Goal: Information Seeking & Learning: Find specific fact

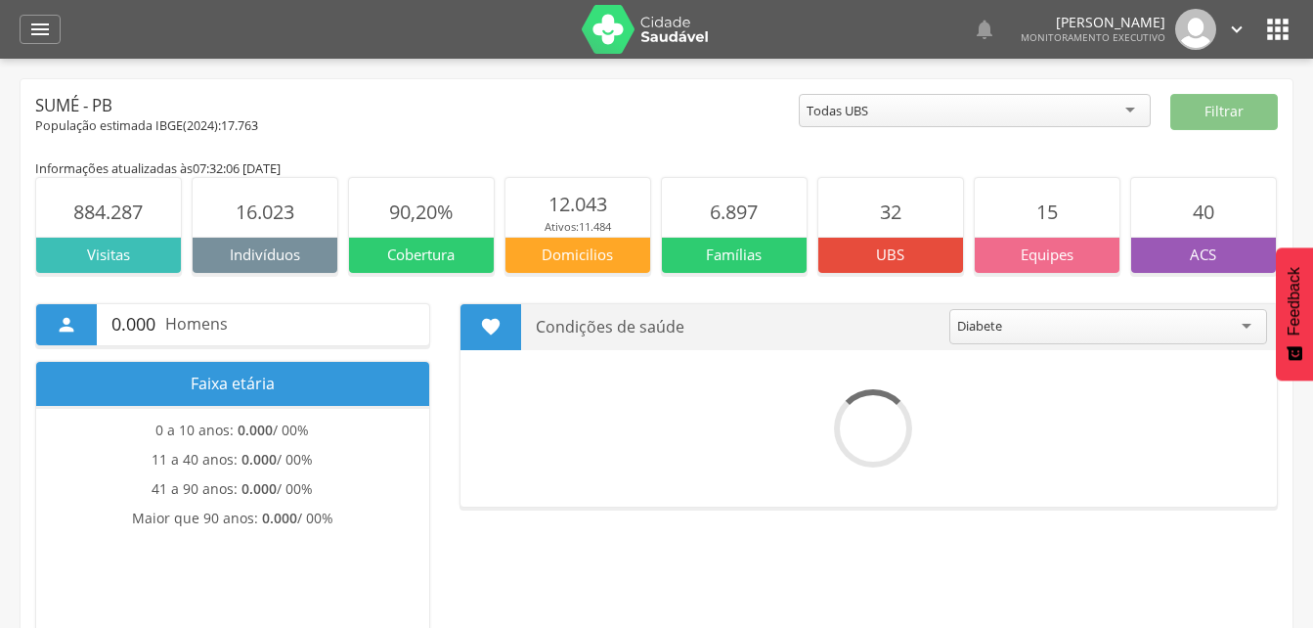
click at [1264, 32] on icon "" at bounding box center [1277, 29] width 31 height 31
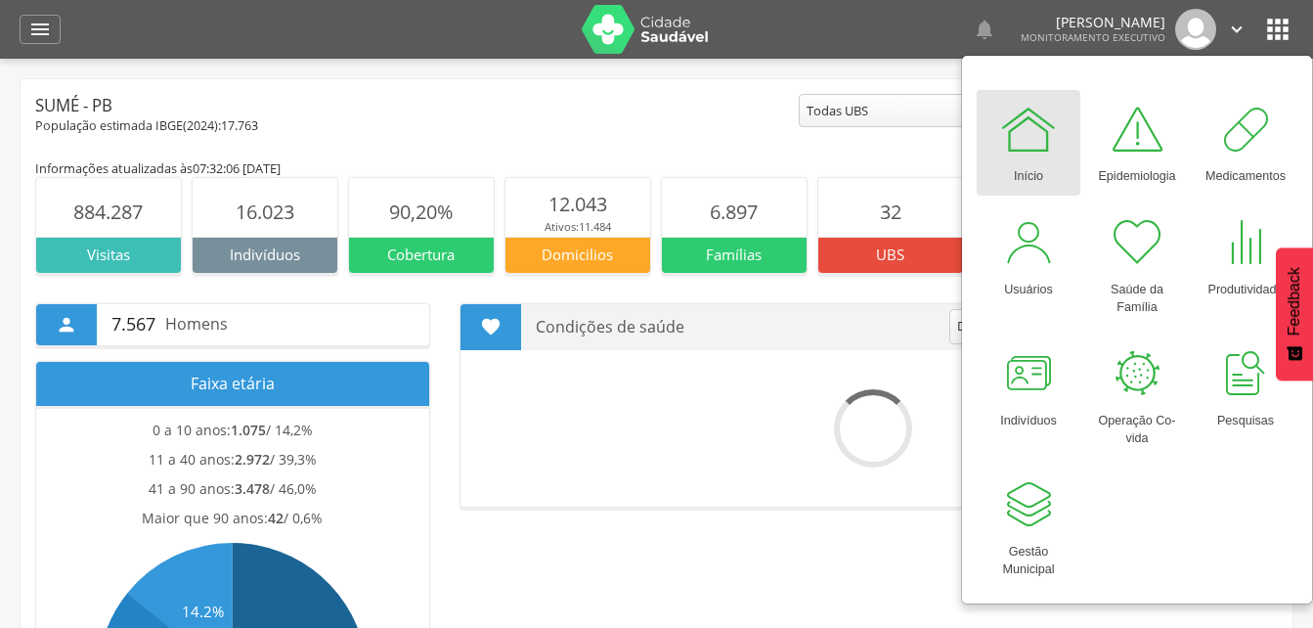
click at [1024, 139] on div at bounding box center [1028, 129] width 59 height 59
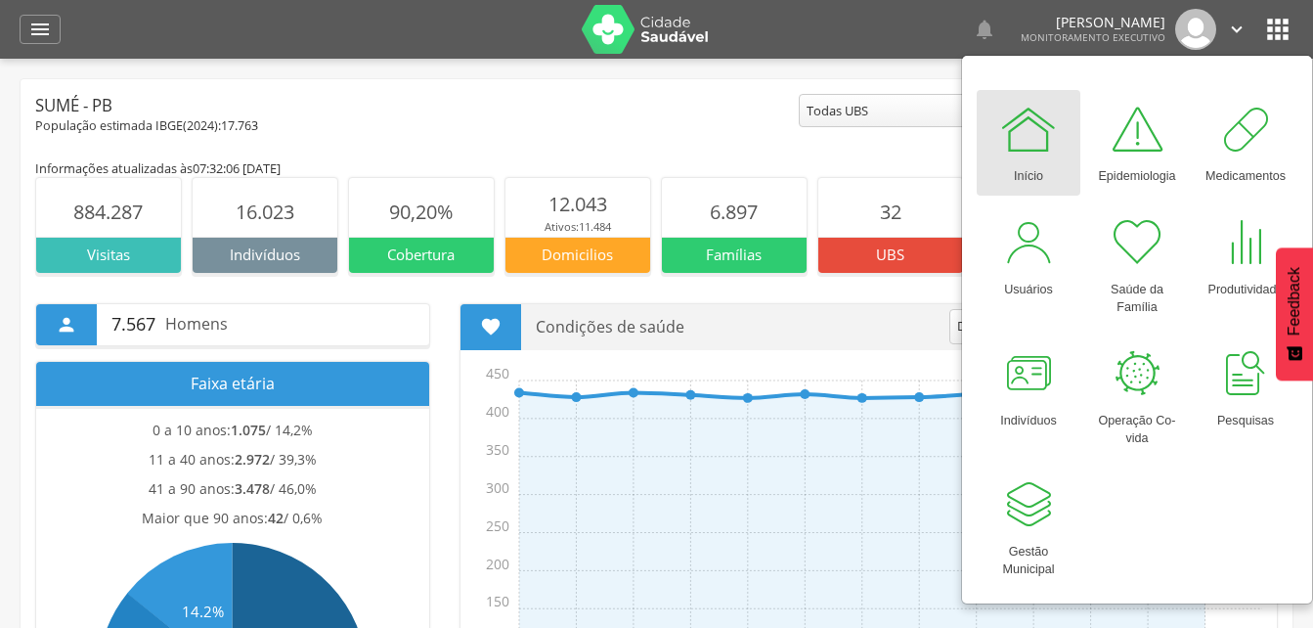
click at [1015, 154] on div at bounding box center [1028, 129] width 59 height 59
click at [36, 29] on icon "" at bounding box center [39, 29] width 23 height 23
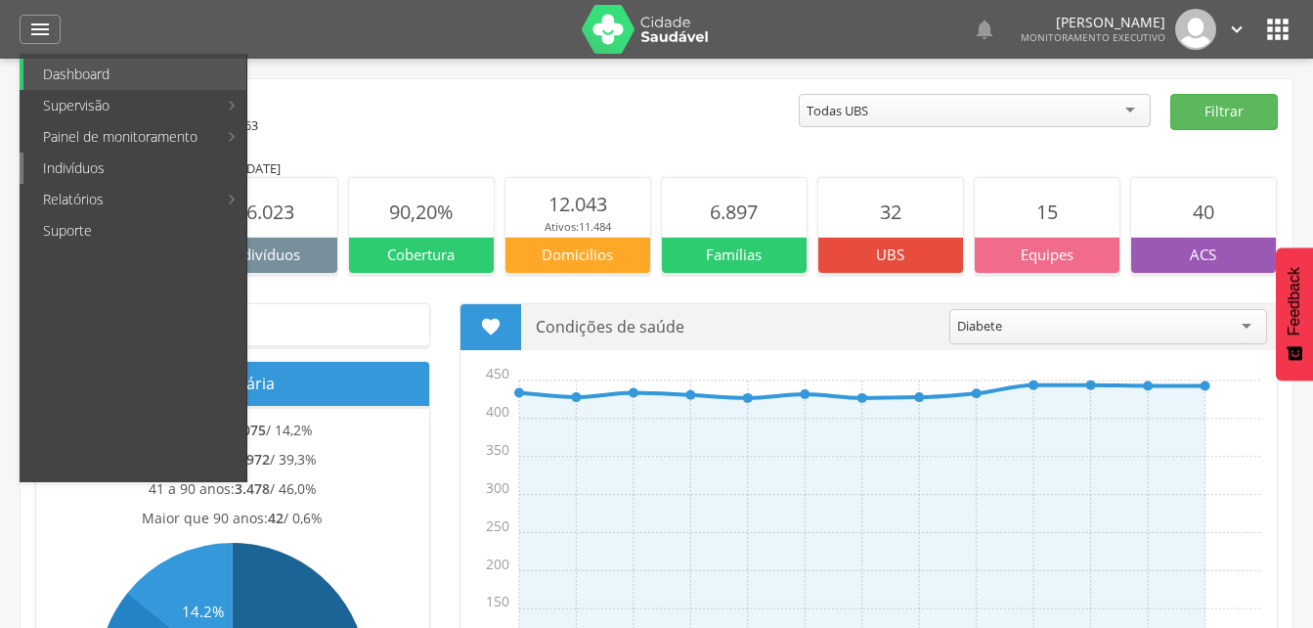
click at [59, 160] on link "Indivíduos" at bounding box center [134, 167] width 223 height 31
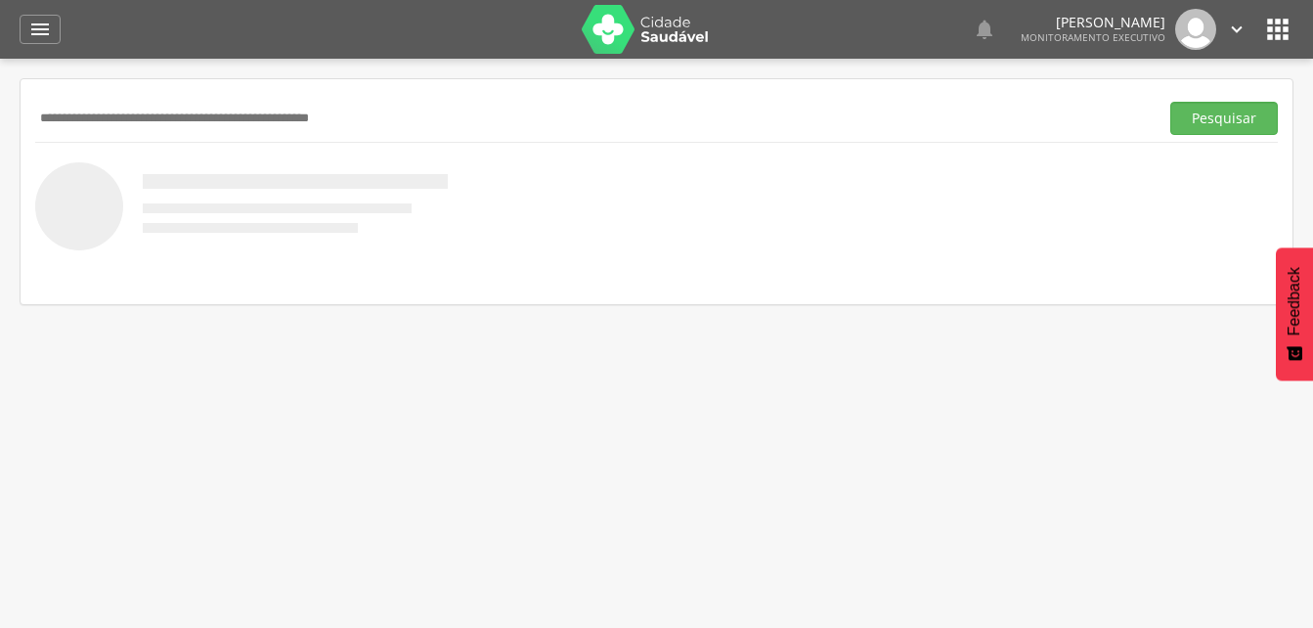
click at [49, 121] on input "text" at bounding box center [592, 118] width 1115 height 33
click at [140, 119] on input "**********" at bounding box center [592, 118] width 1115 height 33
type input "**********"
click at [1202, 123] on button "Pesquisar" at bounding box center [1224, 118] width 108 height 33
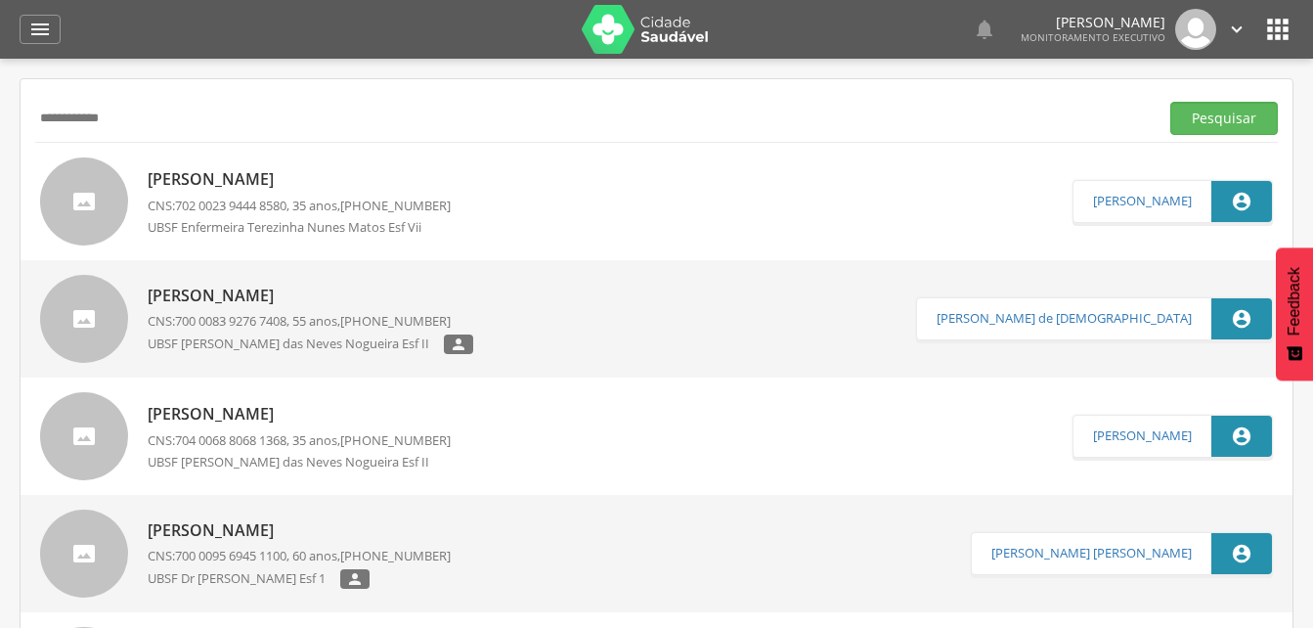
click at [248, 183] on p "Madson Mario Alves de Oliveira" at bounding box center [299, 179] width 303 height 22
type input "**********"
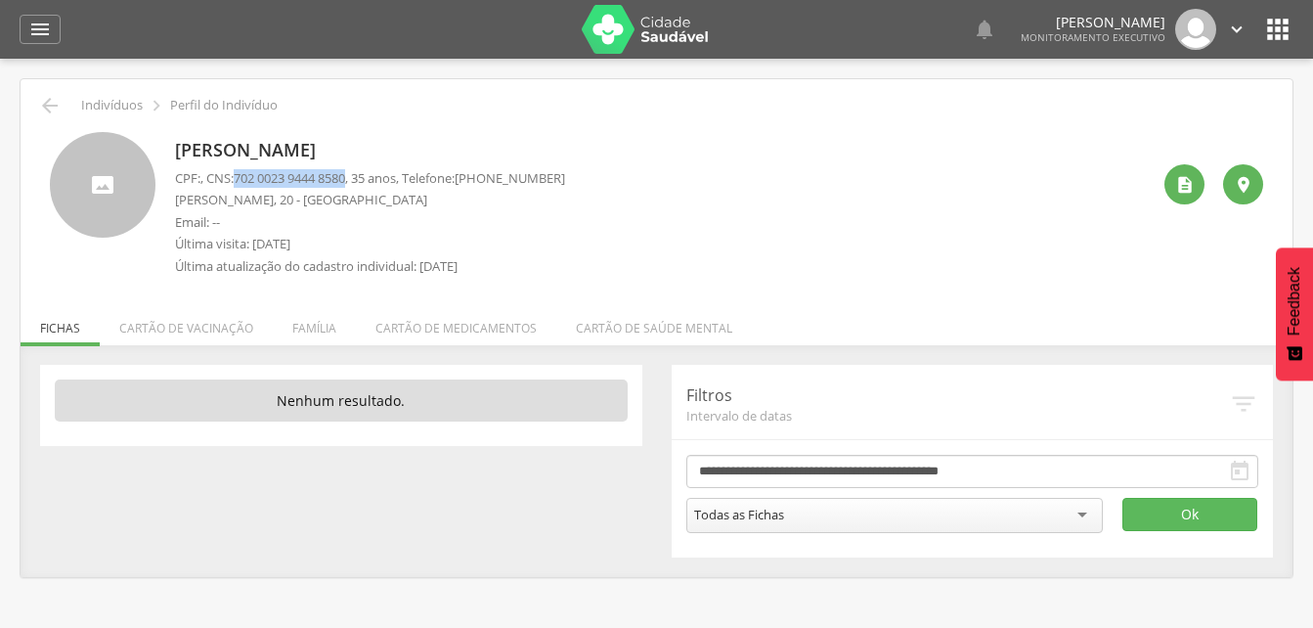
drag, startPoint x: 239, startPoint y: 175, endPoint x: 359, endPoint y: 179, distance: 120.3
click at [359, 179] on p "CPF: , CNS: 702 0023 9444 8580 , 35 anos, Telefone: (83) 99999-9999" at bounding box center [370, 178] width 390 height 19
drag, startPoint x: 359, startPoint y: 179, endPoint x: 345, endPoint y: 177, distance: 13.8
copy p "702 0023 9444 8580"
click at [37, 31] on icon "" at bounding box center [39, 29] width 23 height 23
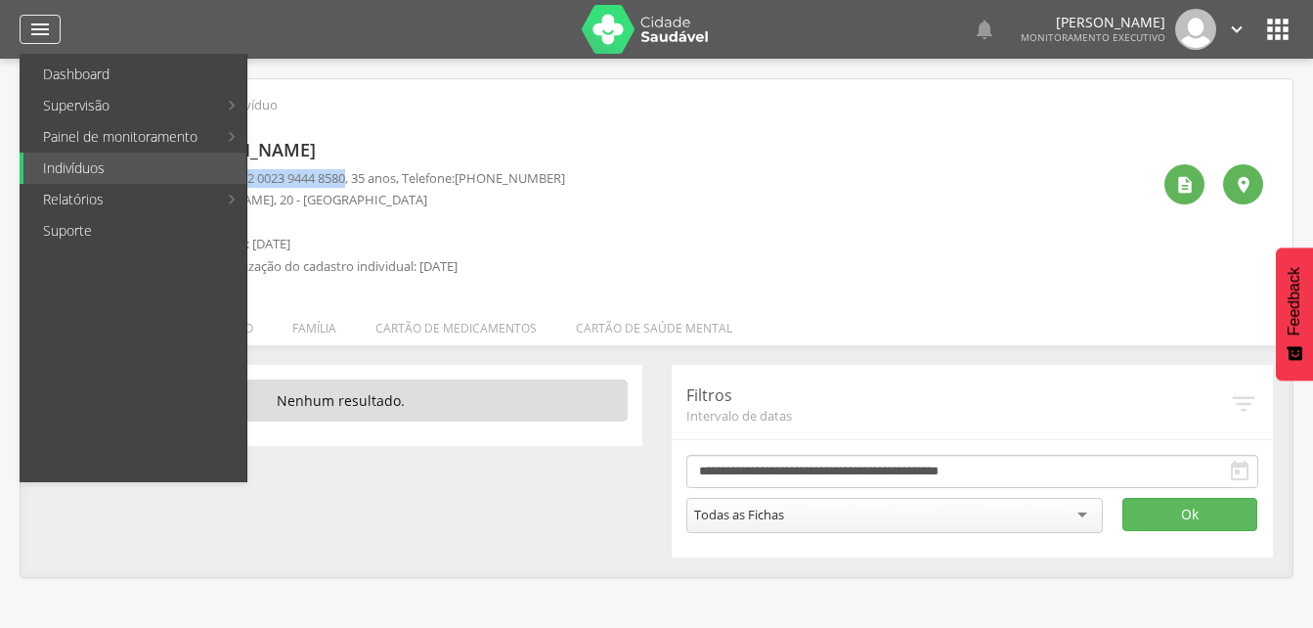
click at [25, 30] on div "" at bounding box center [40, 29] width 41 height 29
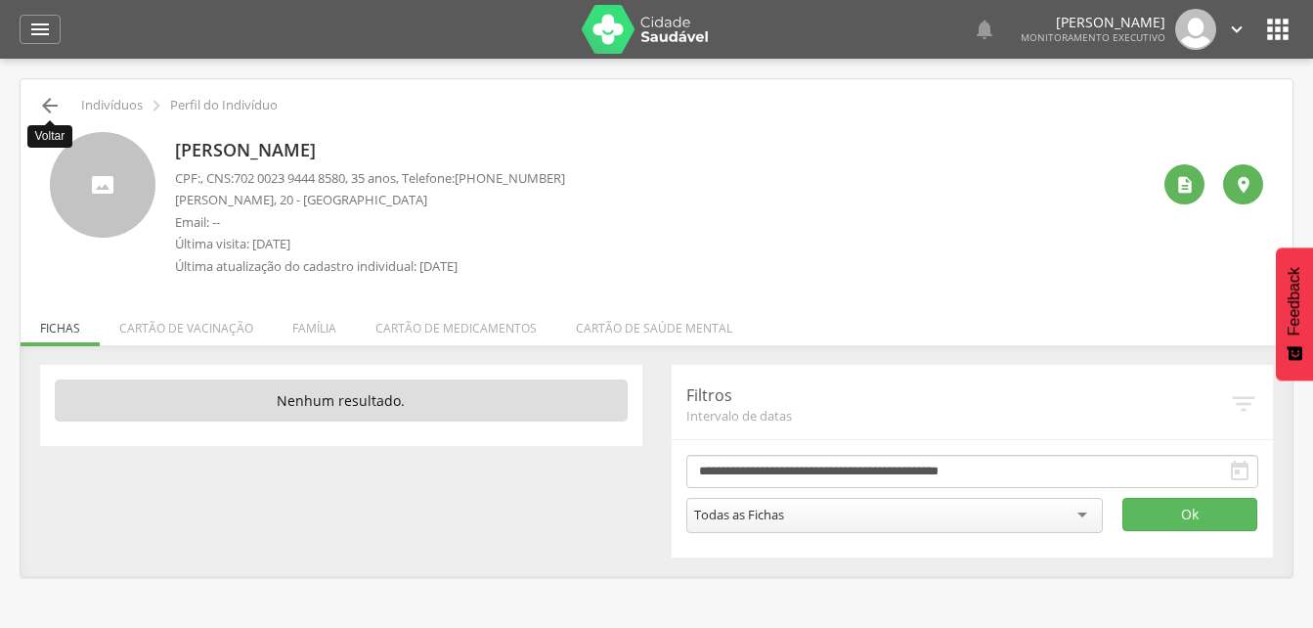
click at [42, 105] on icon "" at bounding box center [49, 105] width 23 height 23
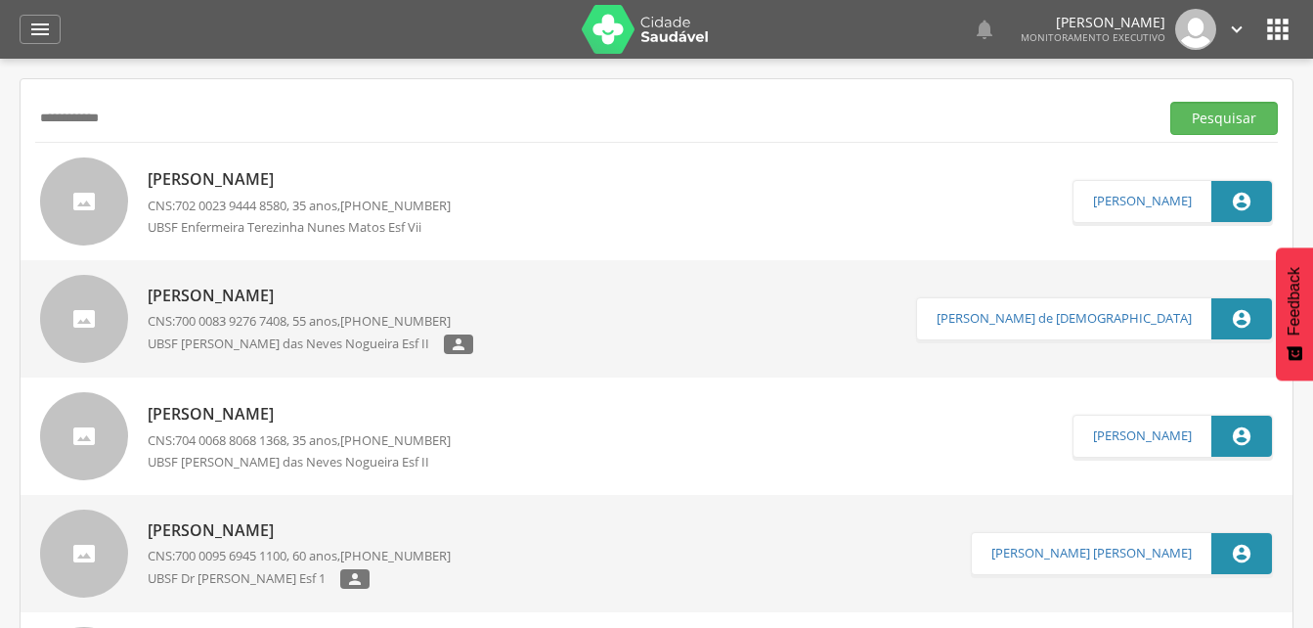
click at [147, 116] on input "**********" at bounding box center [592, 118] width 1115 height 33
type input "*"
drag, startPoint x: 1233, startPoint y: 118, endPoint x: 786, endPoint y: 176, distance: 450.4
click at [1235, 118] on button "Pesquisar" at bounding box center [1224, 118] width 108 height 33
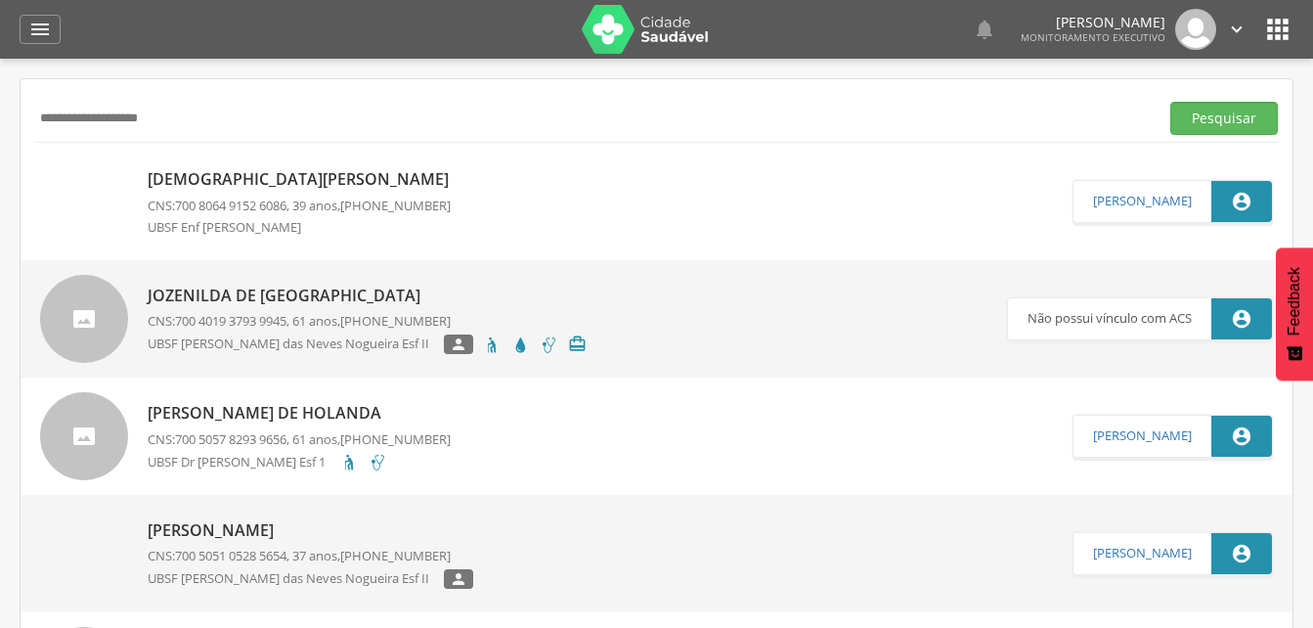
click at [291, 186] on p "Cristiano de Holanda Henrique" at bounding box center [303, 179] width 311 height 22
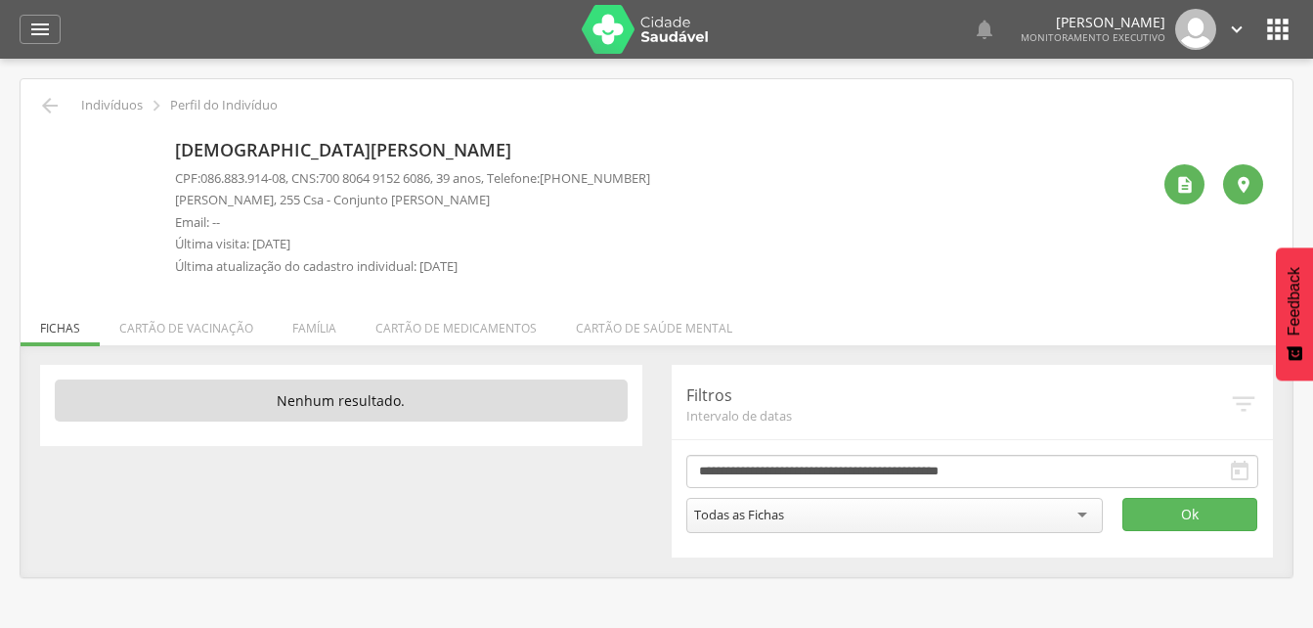
click at [302, 323] on li "Família" at bounding box center [314, 323] width 83 height 46
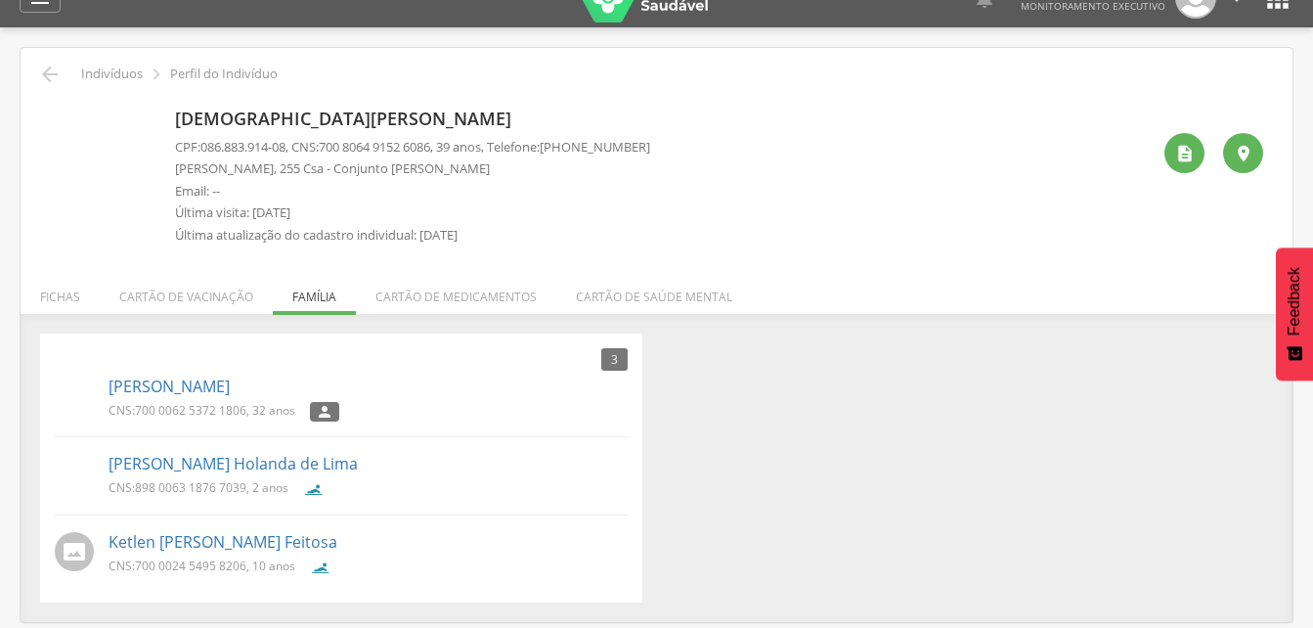
scroll to position [59, 0]
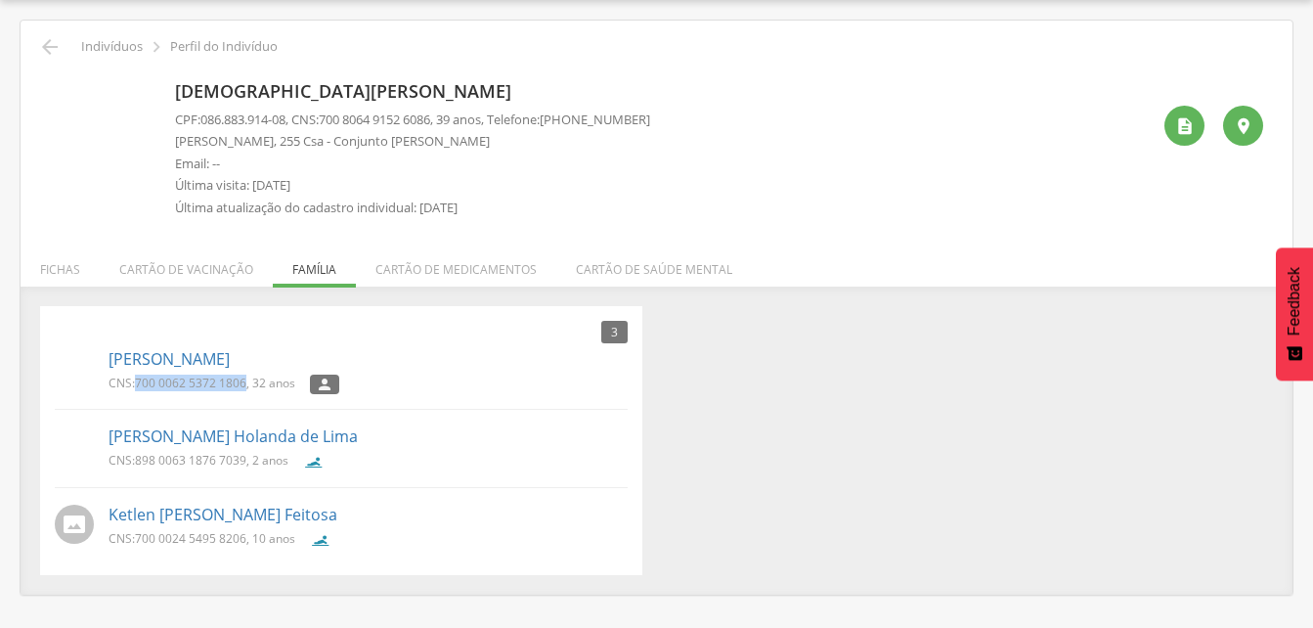
drag, startPoint x: 136, startPoint y: 377, endPoint x: 246, endPoint y: 389, distance: 111.1
click at [246, 389] on p "CNS: 700 0062 5372 1806 , 32 anos" at bounding box center [202, 382] width 187 height 17
drag, startPoint x: 246, startPoint y: 389, endPoint x: 226, endPoint y: 382, distance: 21.6
copy span "700 0062 5372 1806"
drag, startPoint x: 330, startPoint y: 117, endPoint x: 449, endPoint y: 120, distance: 118.3
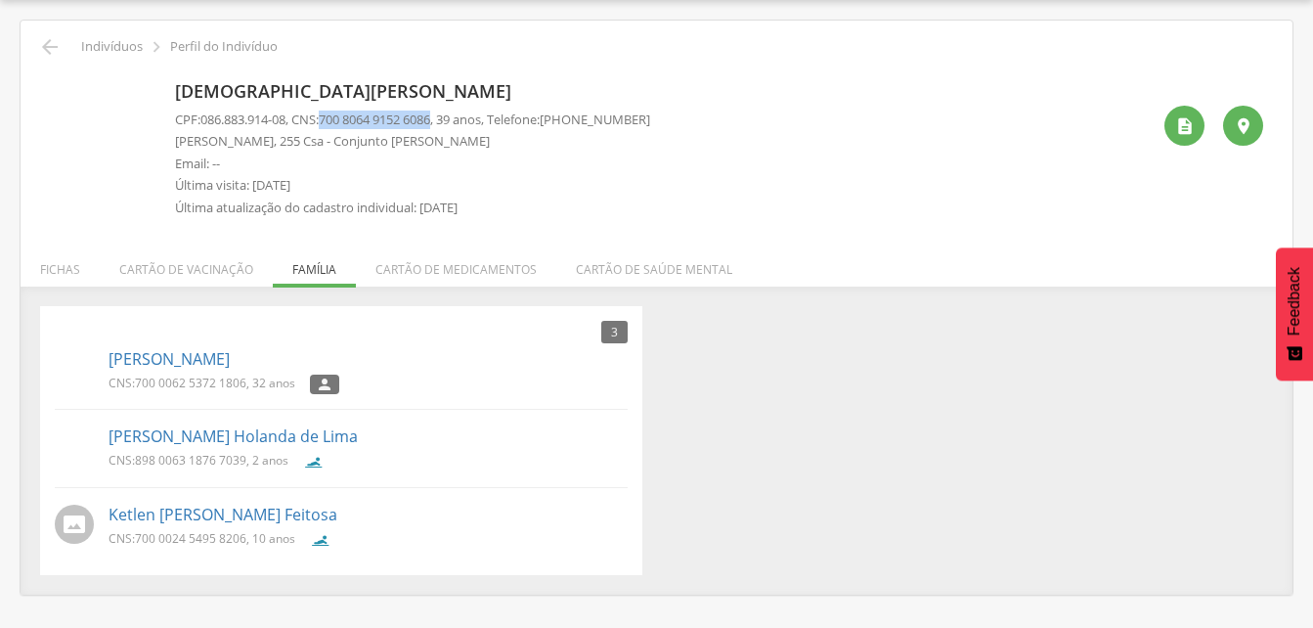
click at [449, 120] on p "CPF: 086.883.914-08 , CNS: 700 8064 9152 6086 , 39 anos, Telefone: (83) 99992-6…" at bounding box center [412, 119] width 475 height 19
drag, startPoint x: 449, startPoint y: 120, endPoint x: 434, endPoint y: 120, distance: 14.7
copy p "700 8064 9152 6086"
click at [51, 47] on icon "" at bounding box center [49, 46] width 23 height 23
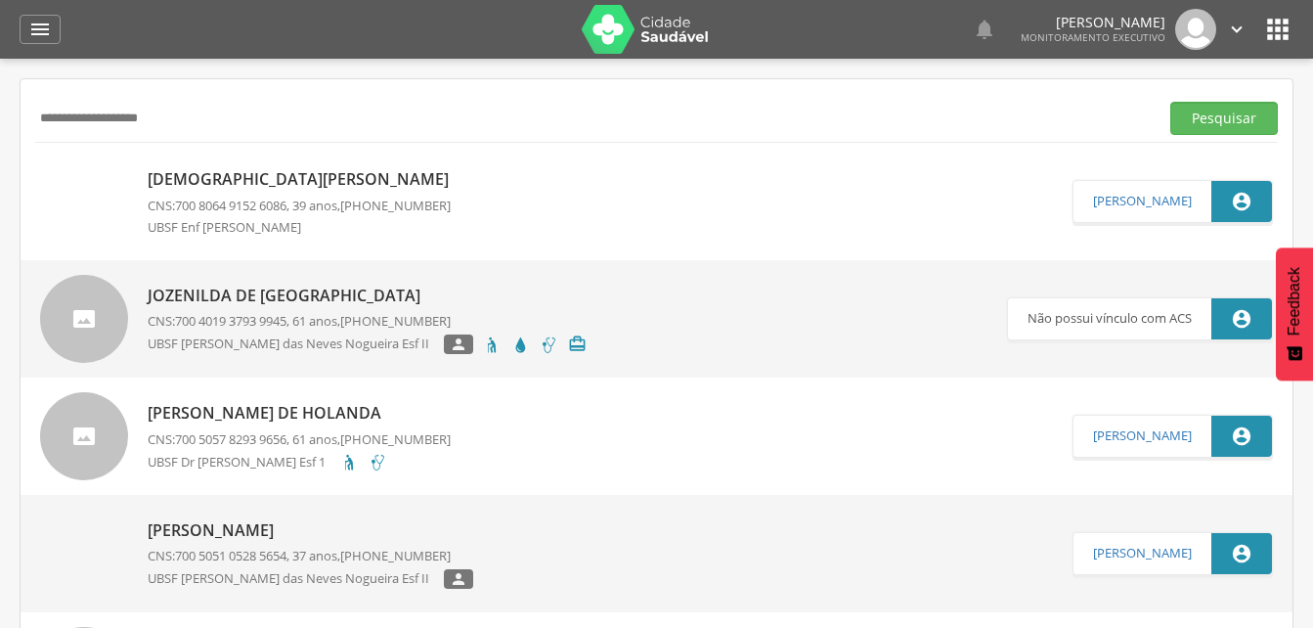
click at [194, 123] on input "**********" at bounding box center [592, 118] width 1115 height 33
type input "*"
click at [85, 118] on input "text" at bounding box center [592, 118] width 1115 height 33
click at [1222, 122] on button "Pesquisar" at bounding box center [1224, 118] width 108 height 33
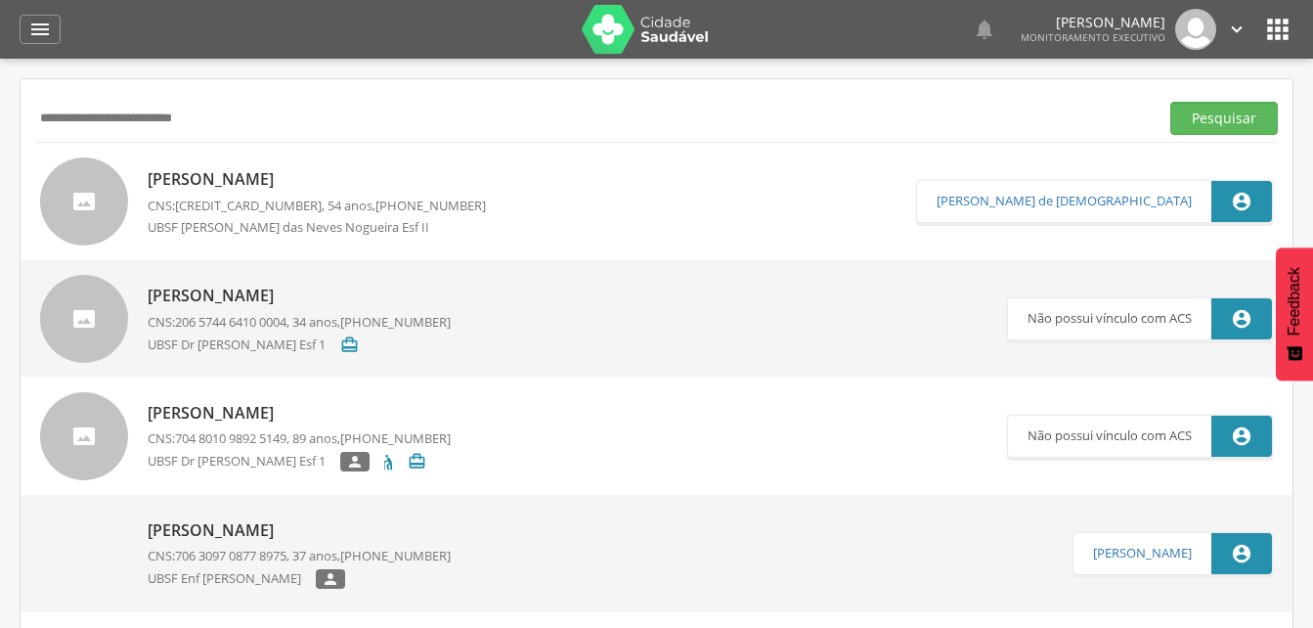
click at [245, 183] on p "Paulo Pereira Bezerra Filho" at bounding box center [317, 179] width 338 height 22
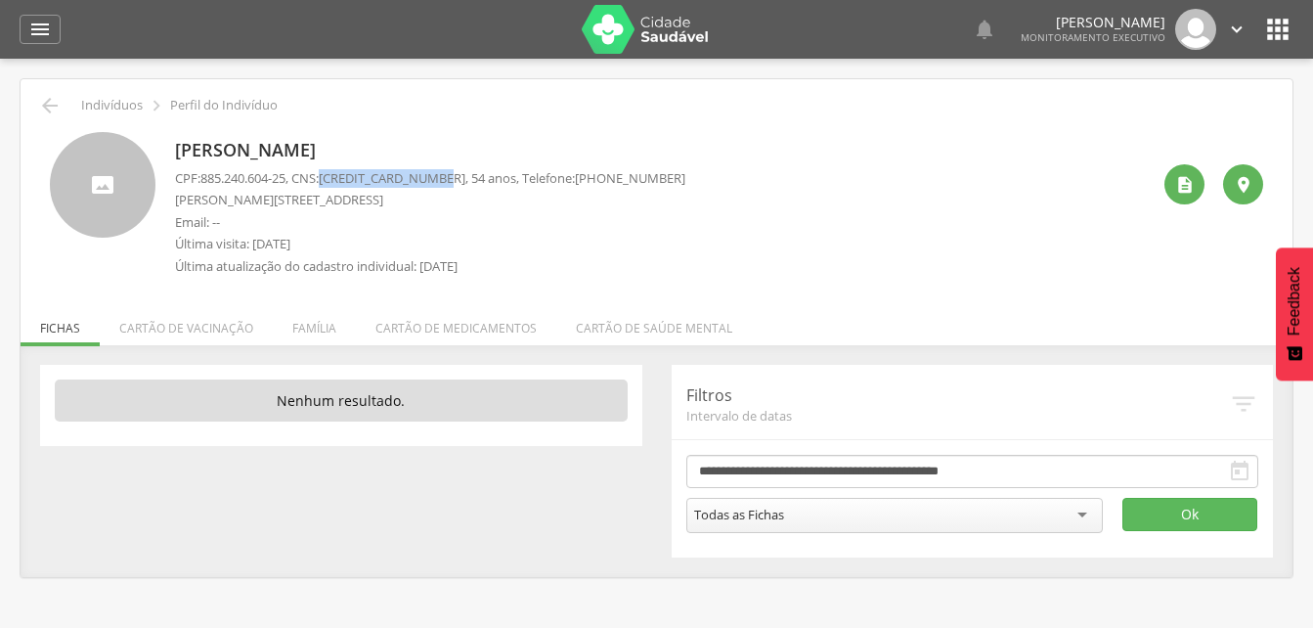
drag, startPoint x: 329, startPoint y: 173, endPoint x: 449, endPoint y: 175, distance: 119.3
click at [449, 175] on p "CPF: 885.240.604-25 , CNS: 125 5670 6440 0003 , 54 anos, Telefone: (83) 99838-6…" at bounding box center [430, 178] width 510 height 19
drag, startPoint x: 449, startPoint y: 175, endPoint x: 435, endPoint y: 172, distance: 14.0
copy p "125 5670 6440 0003"
click at [506, 239] on p "Última visita: 12/08/2025" at bounding box center [430, 244] width 510 height 19
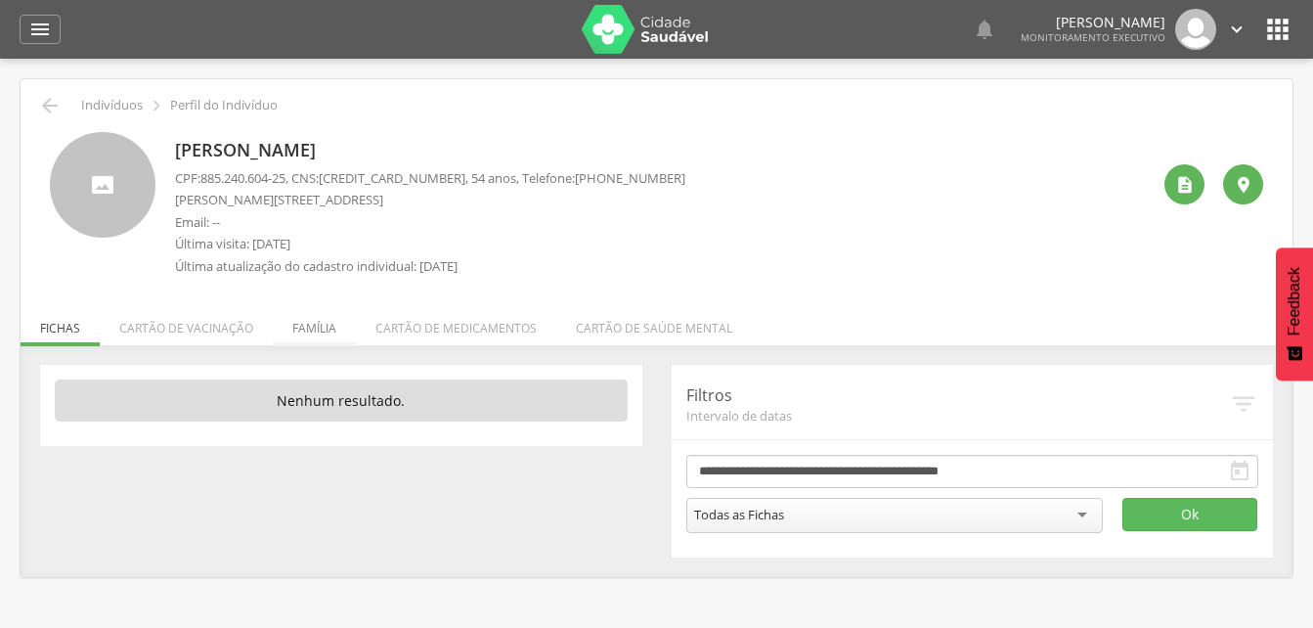
click at [320, 331] on li "Família" at bounding box center [314, 323] width 83 height 46
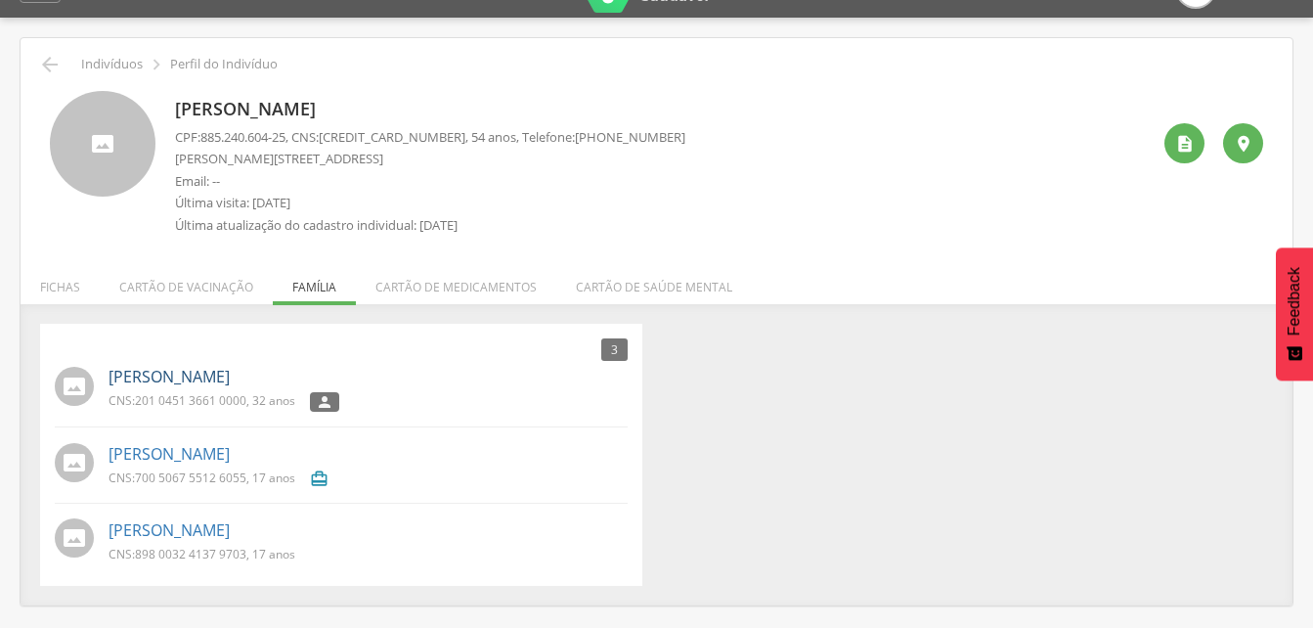
scroll to position [59, 0]
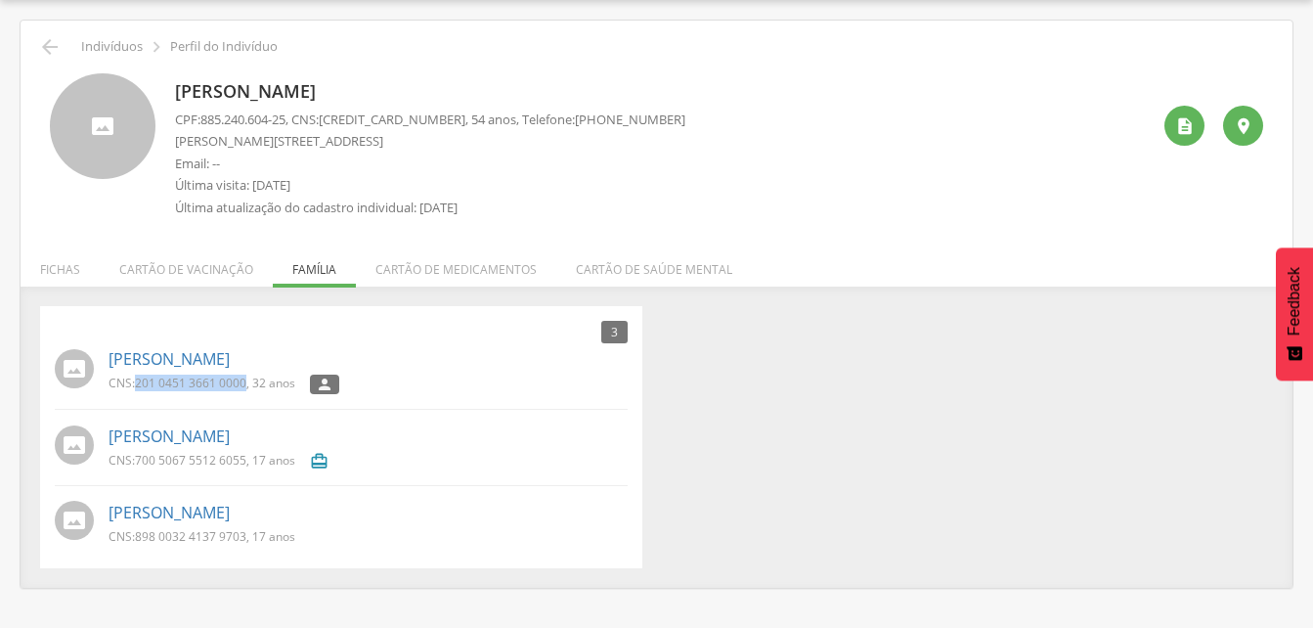
drag, startPoint x: 134, startPoint y: 381, endPoint x: 248, endPoint y: 388, distance: 114.6
click at [248, 388] on p "CNS: 201 0451 3661 0000 , 32 anos" at bounding box center [202, 382] width 187 height 17
drag, startPoint x: 248, startPoint y: 388, endPoint x: 216, endPoint y: 385, distance: 32.4
copy p "201 0451 3661 0000"
drag, startPoint x: 135, startPoint y: 540, endPoint x: 247, endPoint y: 542, distance: 112.4
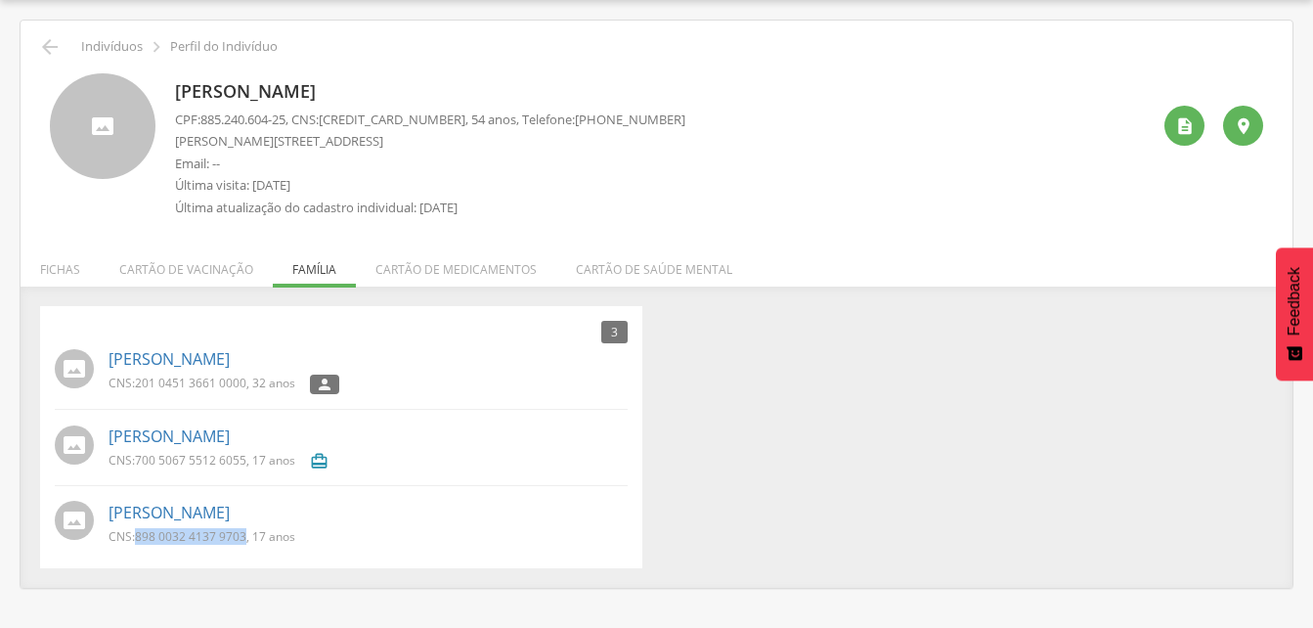
click at [247, 542] on p "CNS: 898 0032 4137 9703 , 17 anos" at bounding box center [202, 536] width 187 height 17
drag, startPoint x: 247, startPoint y: 542, endPoint x: 222, endPoint y: 537, distance: 25.9
copy p "898 0032 4137 9703"
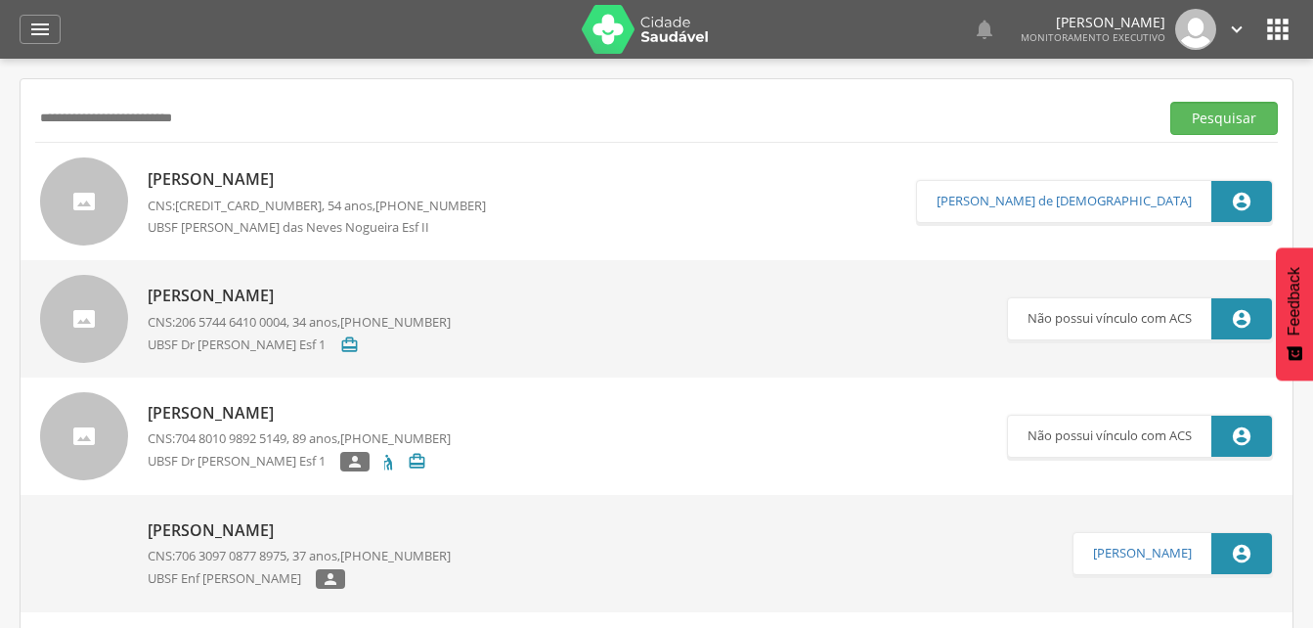
click at [211, 113] on input "**********" at bounding box center [592, 118] width 1115 height 33
type input "*"
click at [1221, 119] on button "Pesquisar" at bounding box center [1224, 118] width 108 height 33
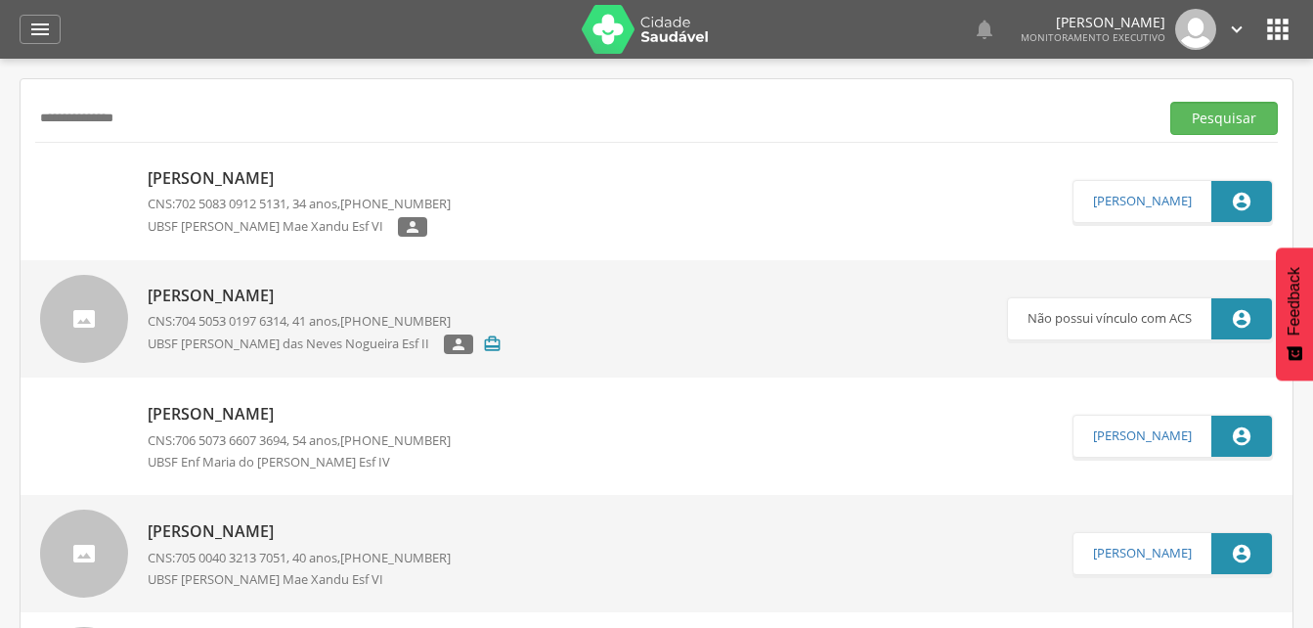
click at [190, 197] on span "702 5083 0912 5131" at bounding box center [230, 204] width 111 height 18
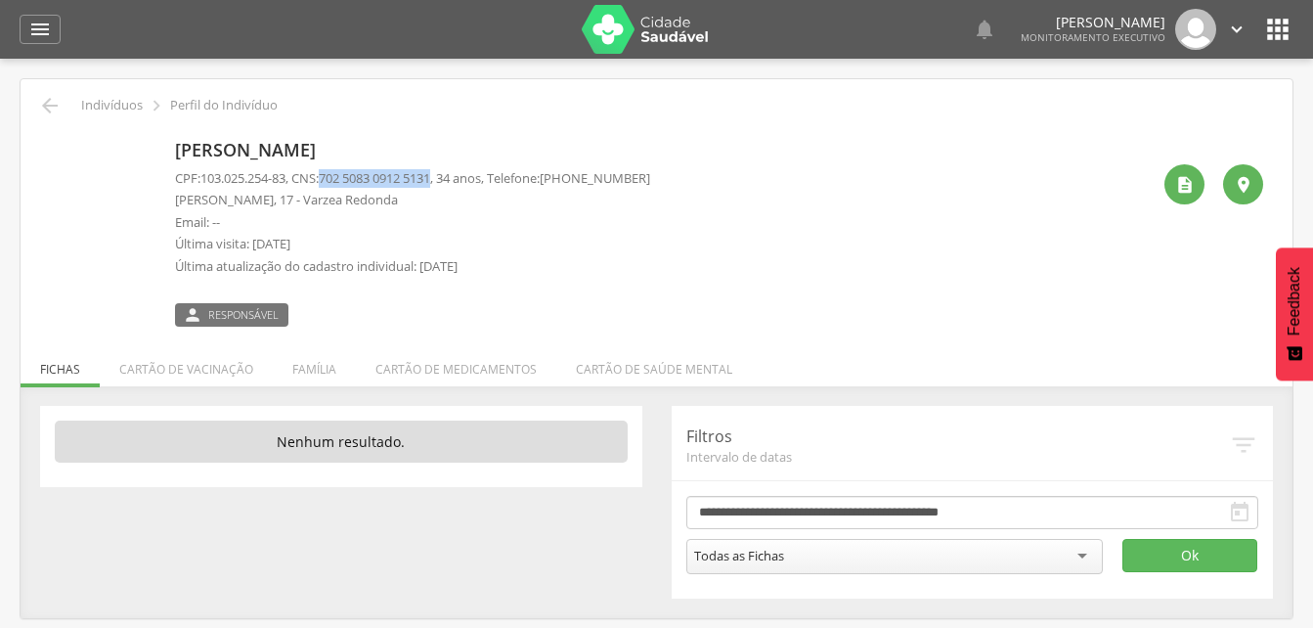
drag, startPoint x: 330, startPoint y: 176, endPoint x: 448, endPoint y: 176, distance: 117.3
click at [448, 176] on p "CPF: 103.025.254-83 , CNS: 702 5083 0912 5131 , 34 anos, Telefone: (83) 99652-4…" at bounding box center [412, 178] width 475 height 19
drag, startPoint x: 448, startPoint y: 176, endPoint x: 414, endPoint y: 176, distance: 33.2
copy p "702 5083 0912 5131"
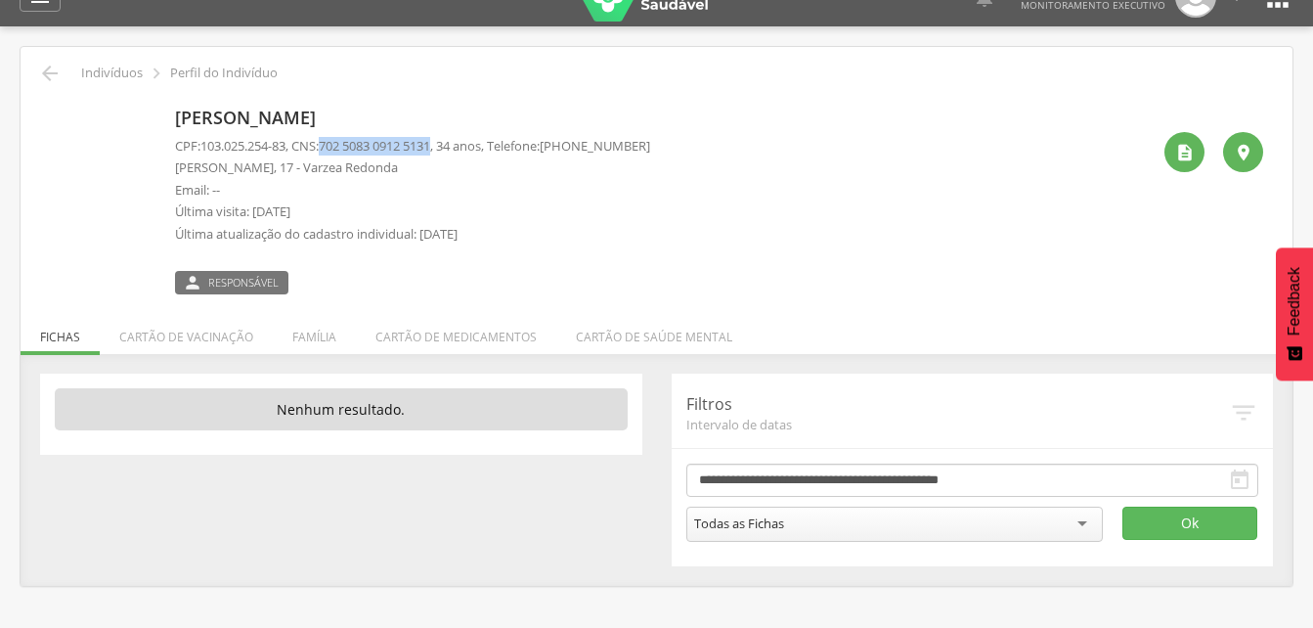
scroll to position [59, 0]
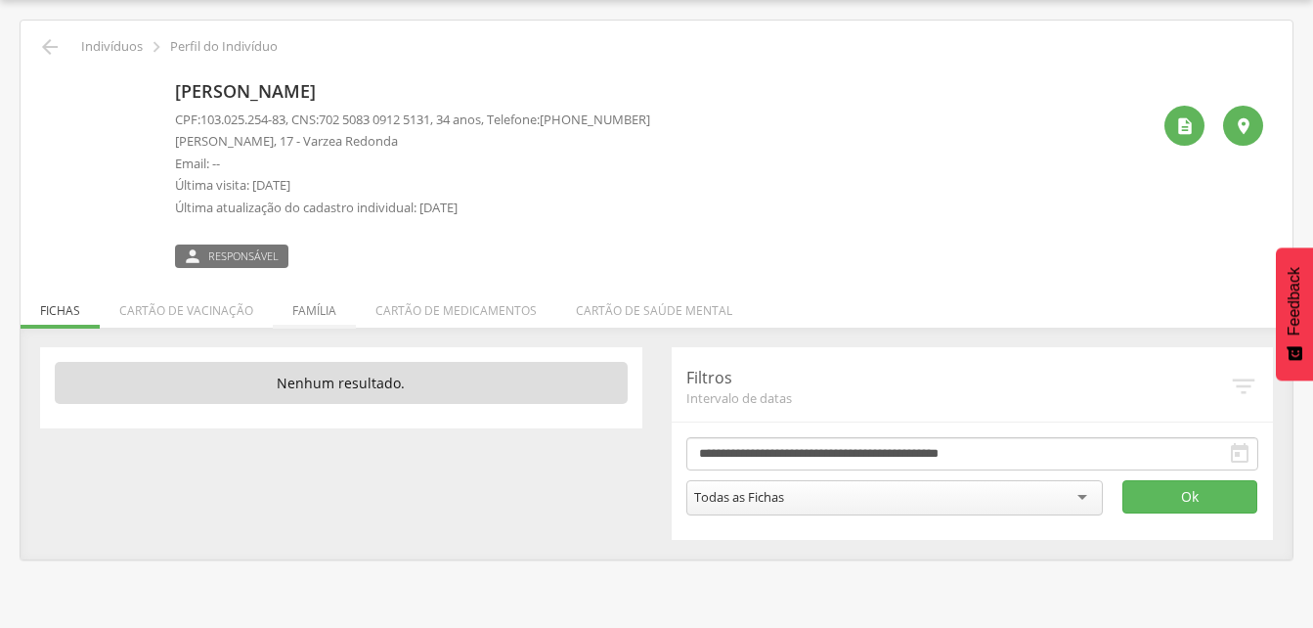
click at [314, 313] on li "Família" at bounding box center [314, 306] width 83 height 46
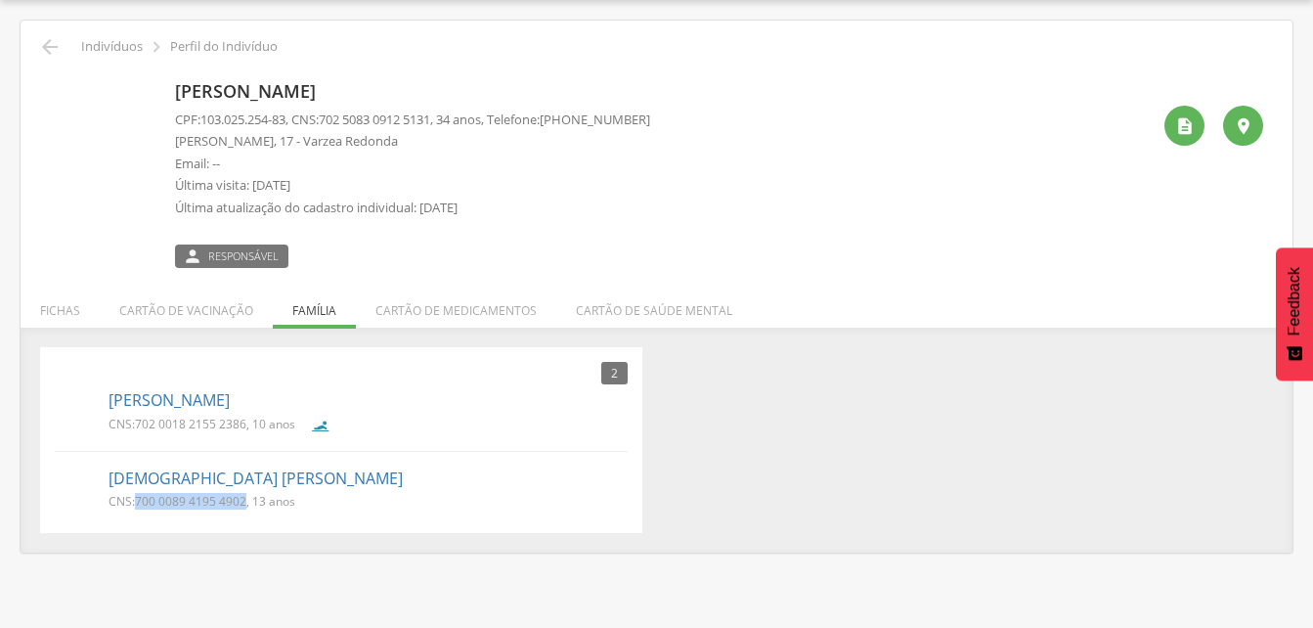
drag, startPoint x: 136, startPoint y: 501, endPoint x: 245, endPoint y: 503, distance: 109.5
click at [245, 503] on p "CNS: 700 0089 4195 4902 , 13 anos" at bounding box center [202, 501] width 187 height 17
drag, startPoint x: 245, startPoint y: 503, endPoint x: 224, endPoint y: 499, distance: 22.1
copy span "700 0089 4195 4902"
click at [56, 46] on icon "" at bounding box center [49, 46] width 23 height 23
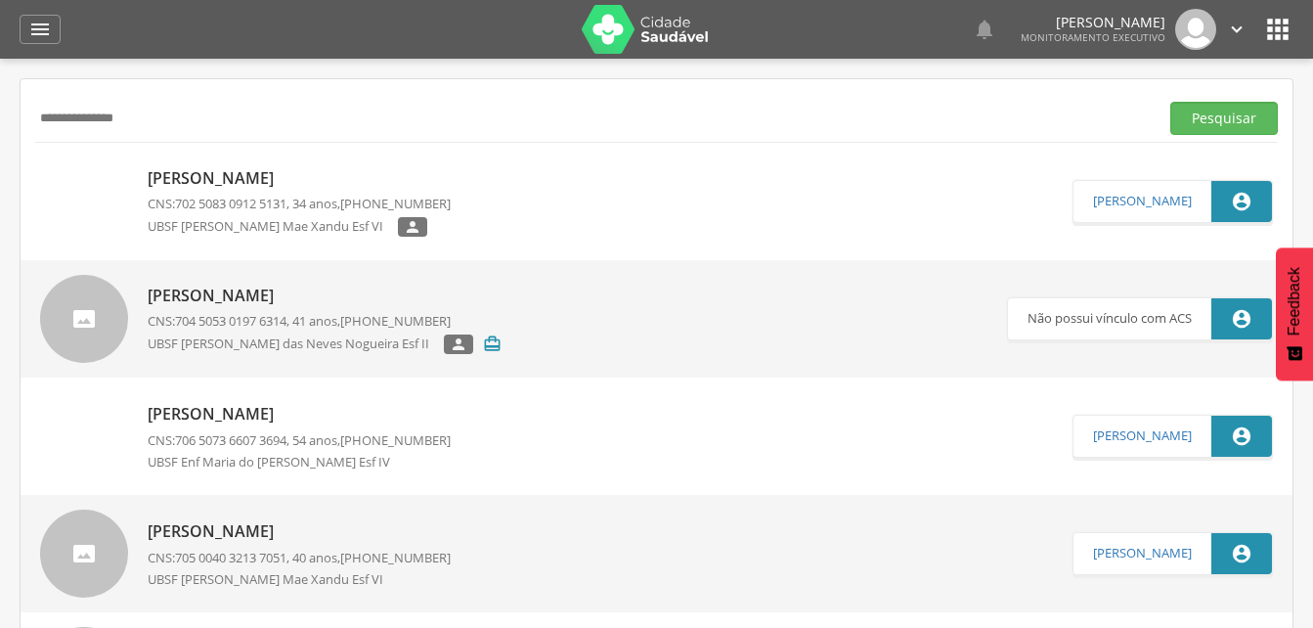
click at [151, 122] on input "**********" at bounding box center [592, 118] width 1115 height 33
type input "*"
type input "**********"
click at [1206, 125] on button "Pesquisar" at bounding box center [1224, 118] width 108 height 33
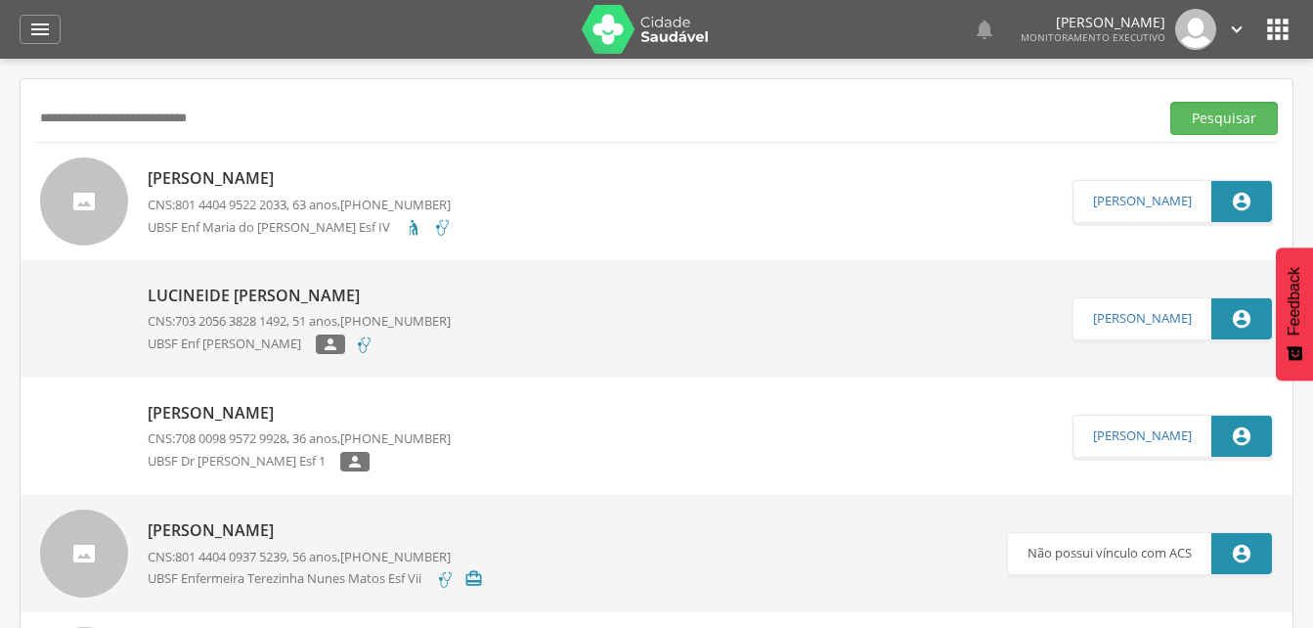
click at [288, 184] on p "Maria Lucineide da Silva Leite" at bounding box center [300, 178] width 304 height 22
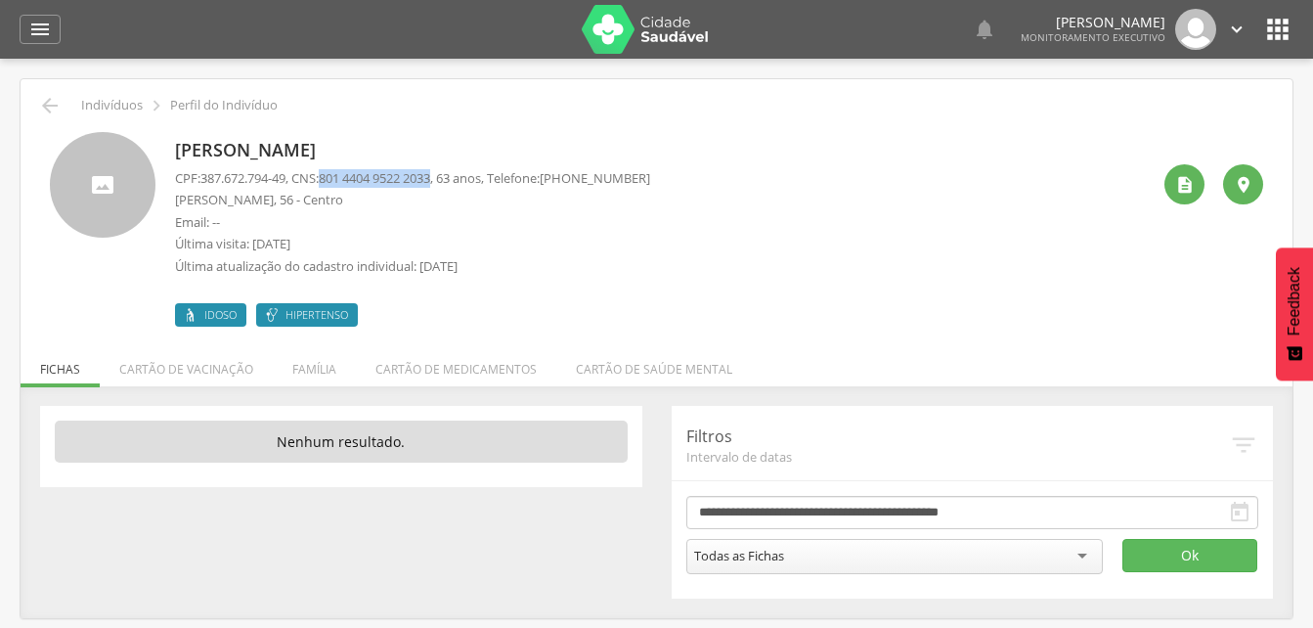
drag, startPoint x: 332, startPoint y: 179, endPoint x: 448, endPoint y: 180, distance: 115.4
click at [430, 180] on span "801 4404 9522 2033" at bounding box center [374, 178] width 111 height 18
drag, startPoint x: 448, startPoint y: 180, endPoint x: 408, endPoint y: 181, distance: 40.1
copy span "801 4404 9522 2033"
click at [544, 250] on p "Última visita: 20/08/2025" at bounding box center [412, 244] width 475 height 19
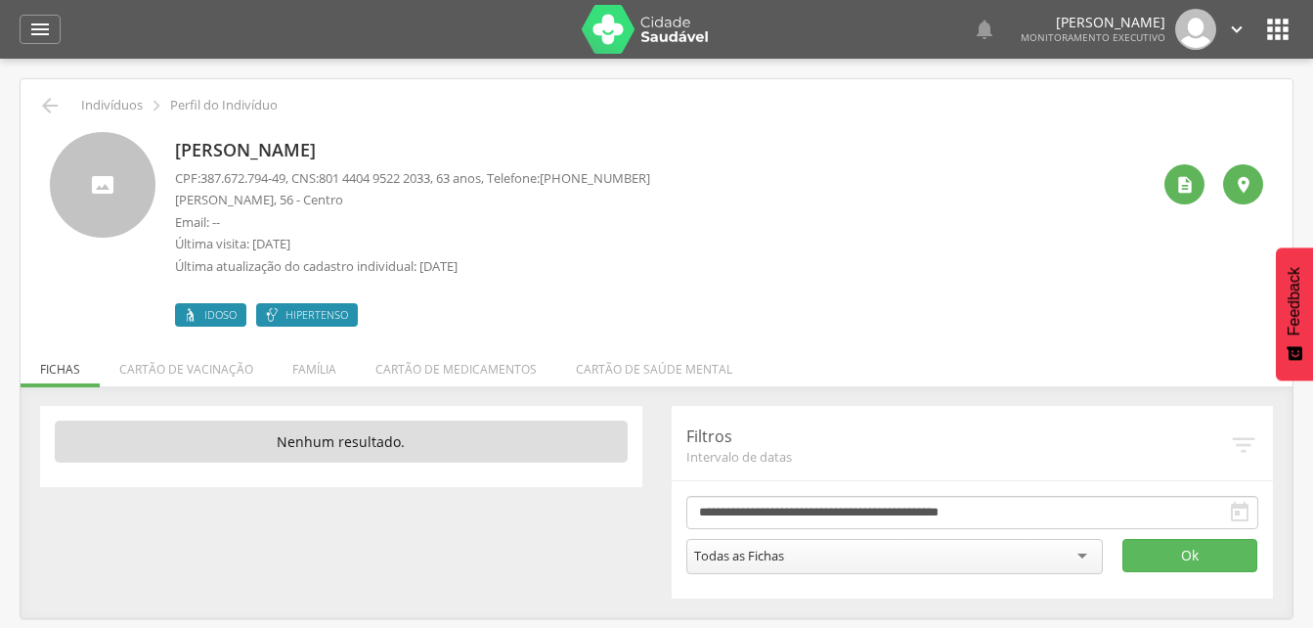
click at [518, 242] on p "Última visita: 20/08/2025" at bounding box center [412, 244] width 475 height 19
click at [36, 33] on icon "" at bounding box center [39, 29] width 23 height 23
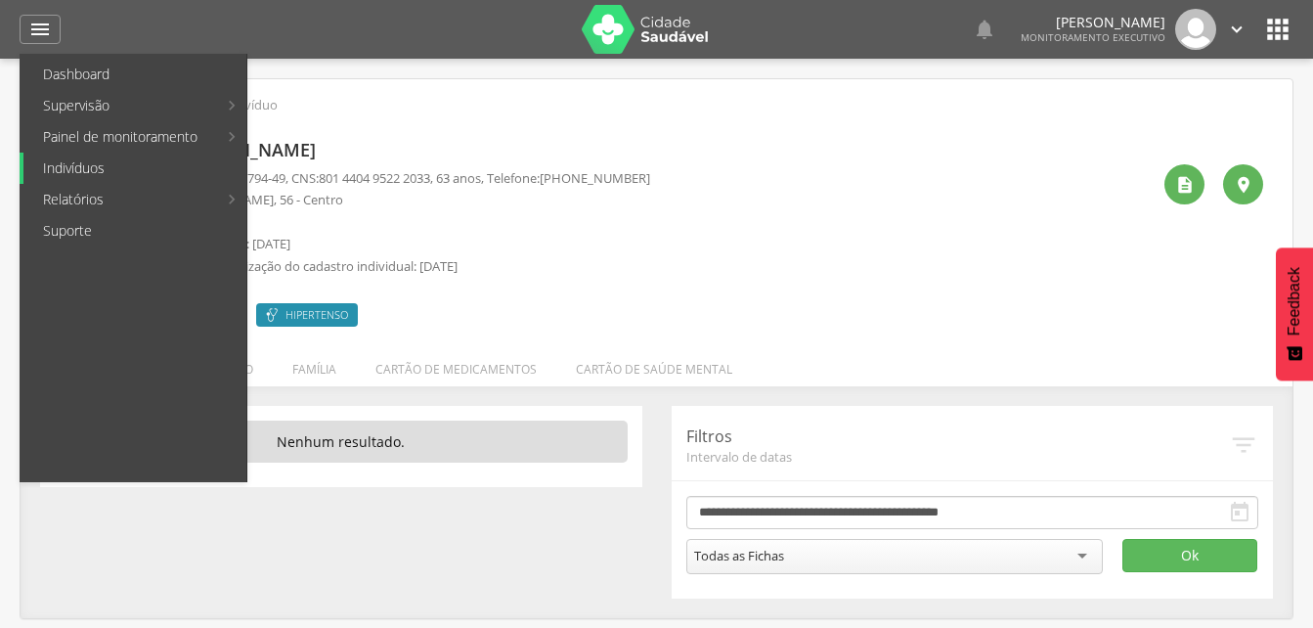
click at [60, 170] on link "Indivíduos" at bounding box center [134, 167] width 223 height 31
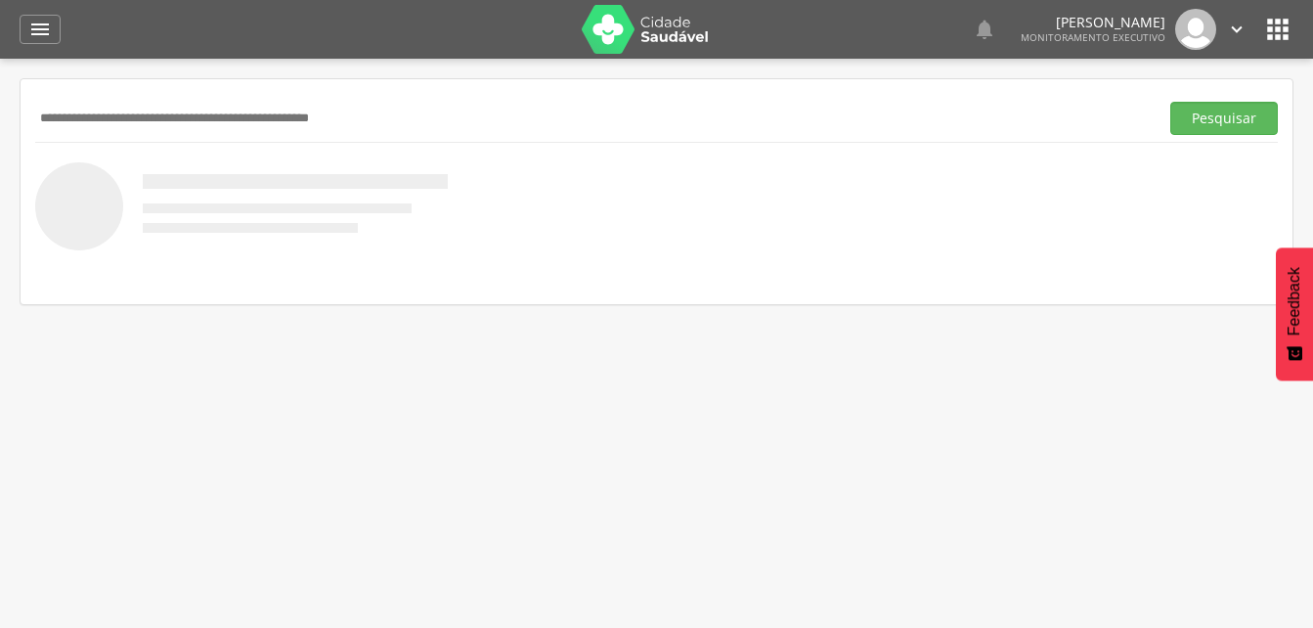
click at [99, 131] on input "text" at bounding box center [592, 118] width 1115 height 33
type input "**********"
click at [1195, 119] on button "Pesquisar" at bounding box center [1224, 118] width 108 height 33
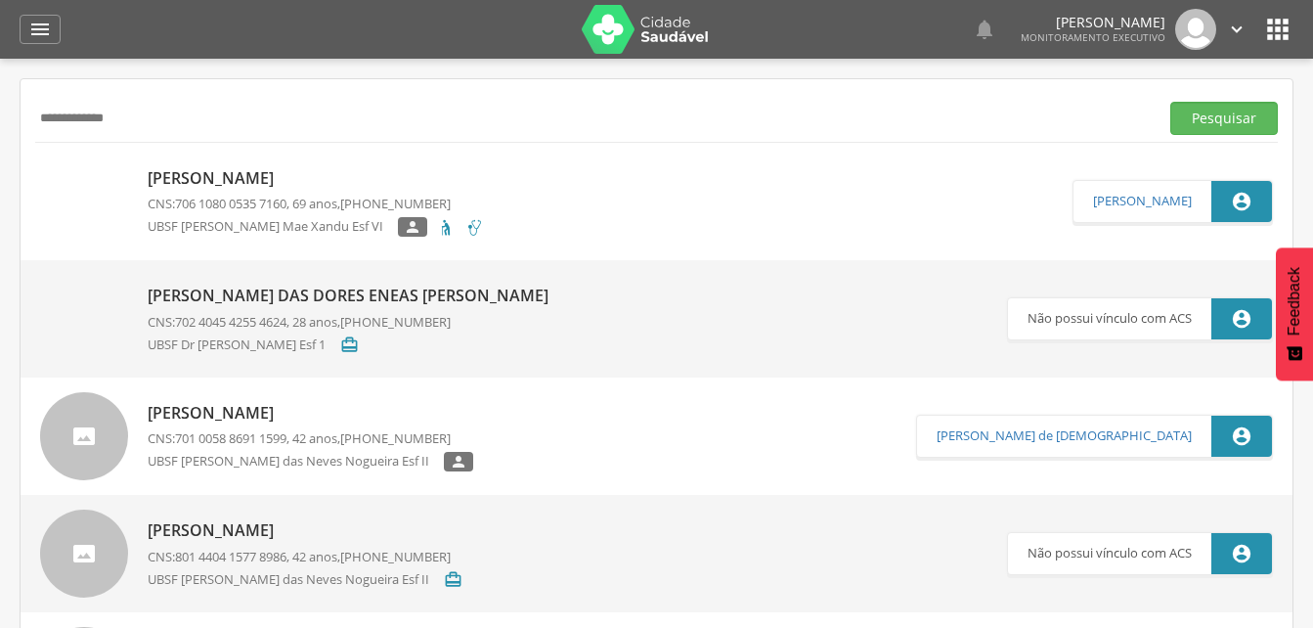
click at [245, 181] on p "Eneas Pereira de Araujo" at bounding box center [316, 178] width 336 height 22
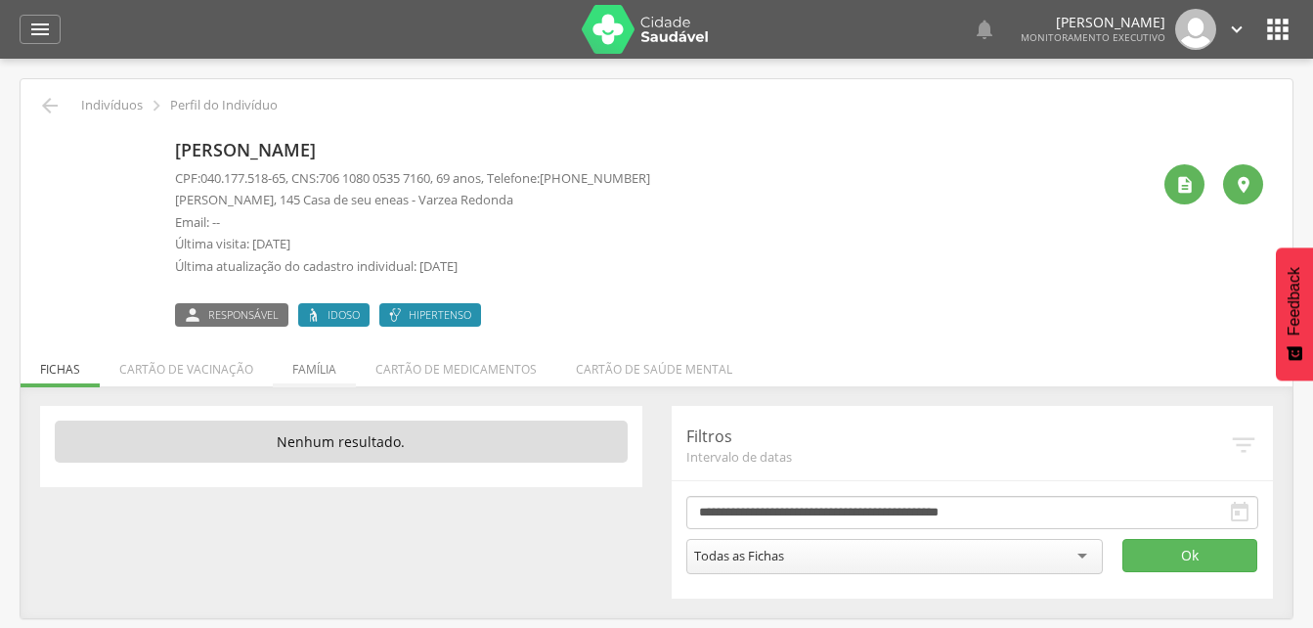
click at [308, 368] on li "Família" at bounding box center [314, 364] width 83 height 46
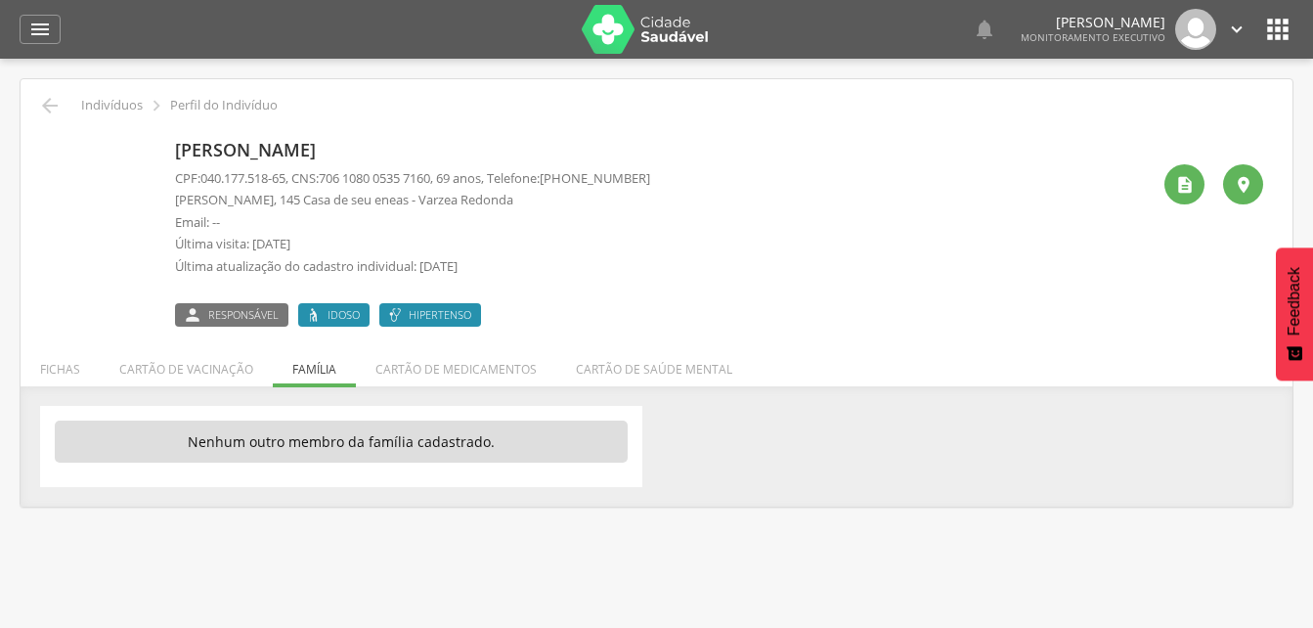
click at [362, 175] on span "706 1080 0535 7160" at bounding box center [374, 178] width 111 height 18
click at [1172, 181] on div "" at bounding box center [1184, 184] width 40 height 40
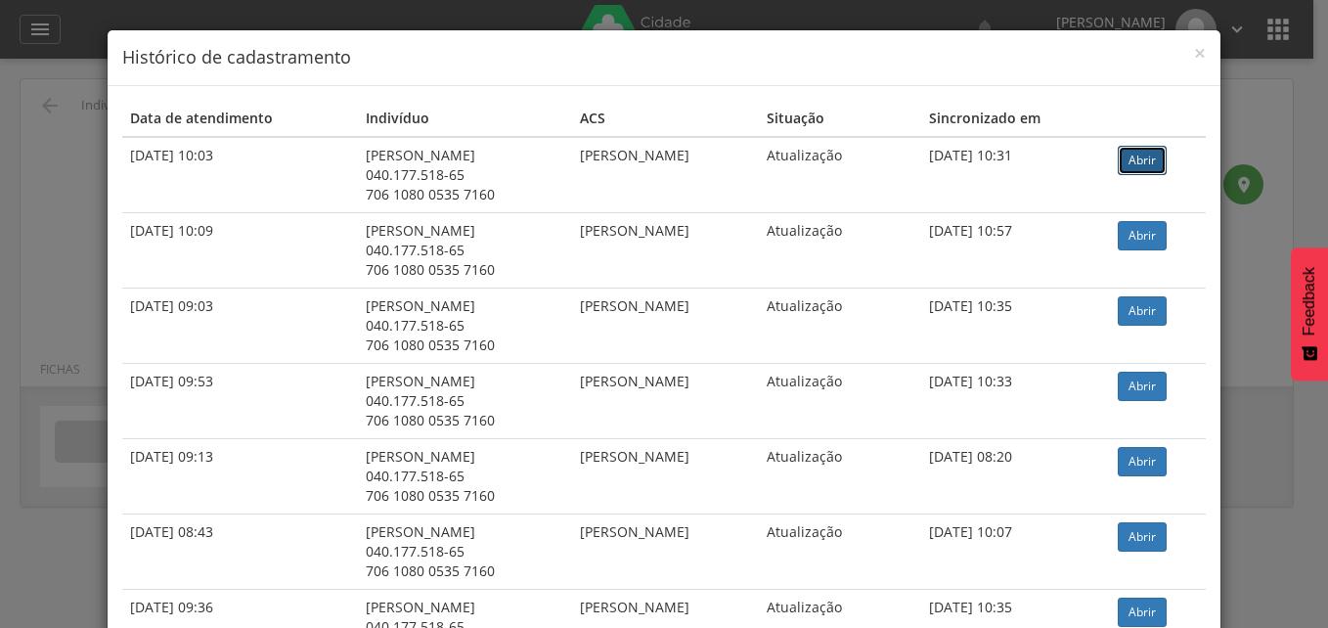
click at [1163, 161] on link "Abrir" at bounding box center [1141, 160] width 49 height 29
click at [1194, 54] on span "×" at bounding box center [1200, 52] width 12 height 27
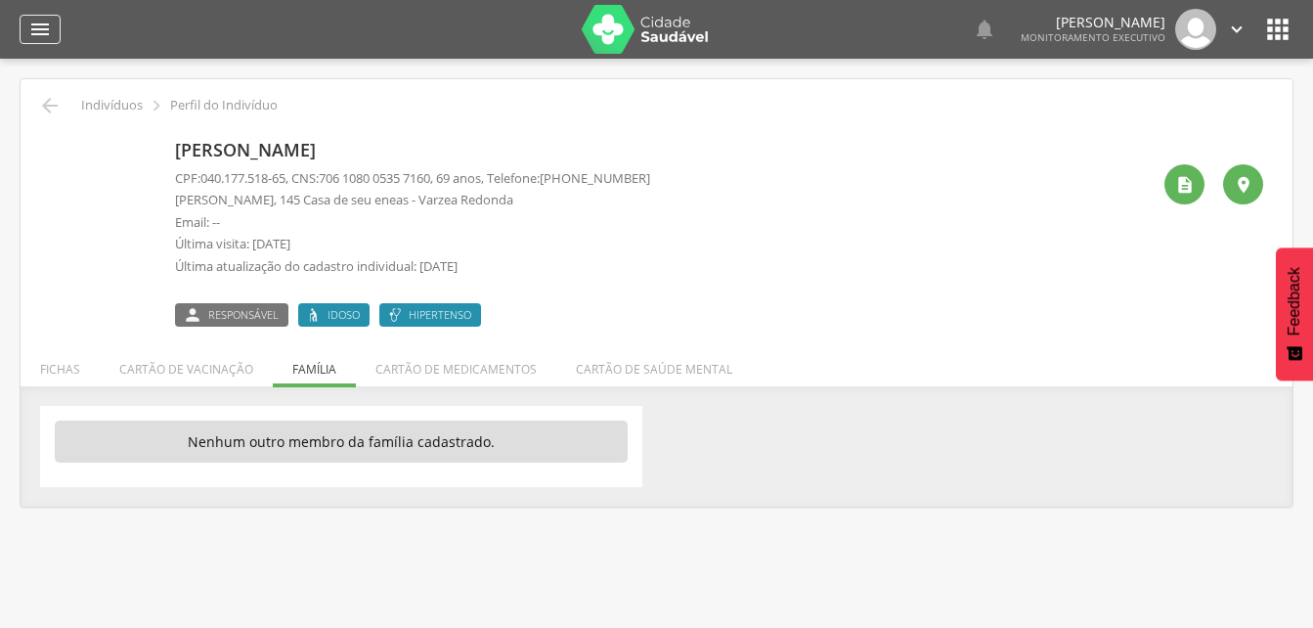
click at [46, 35] on icon "" at bounding box center [39, 29] width 23 height 23
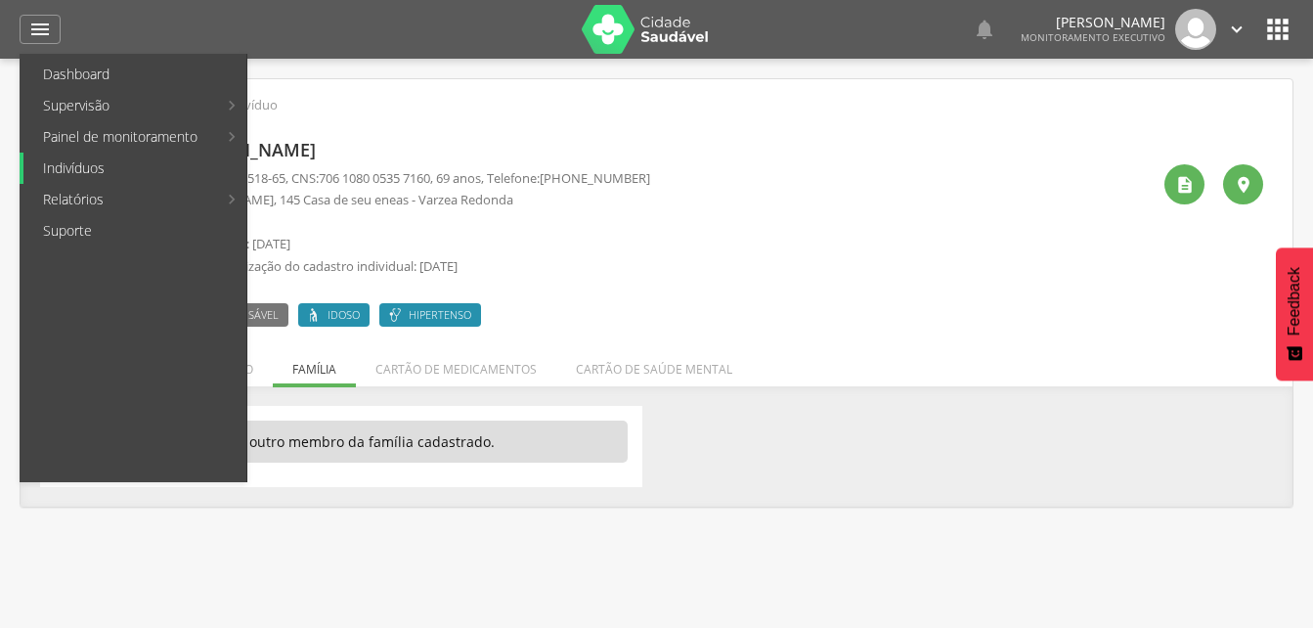
click at [72, 170] on link "Indivíduos" at bounding box center [134, 167] width 223 height 31
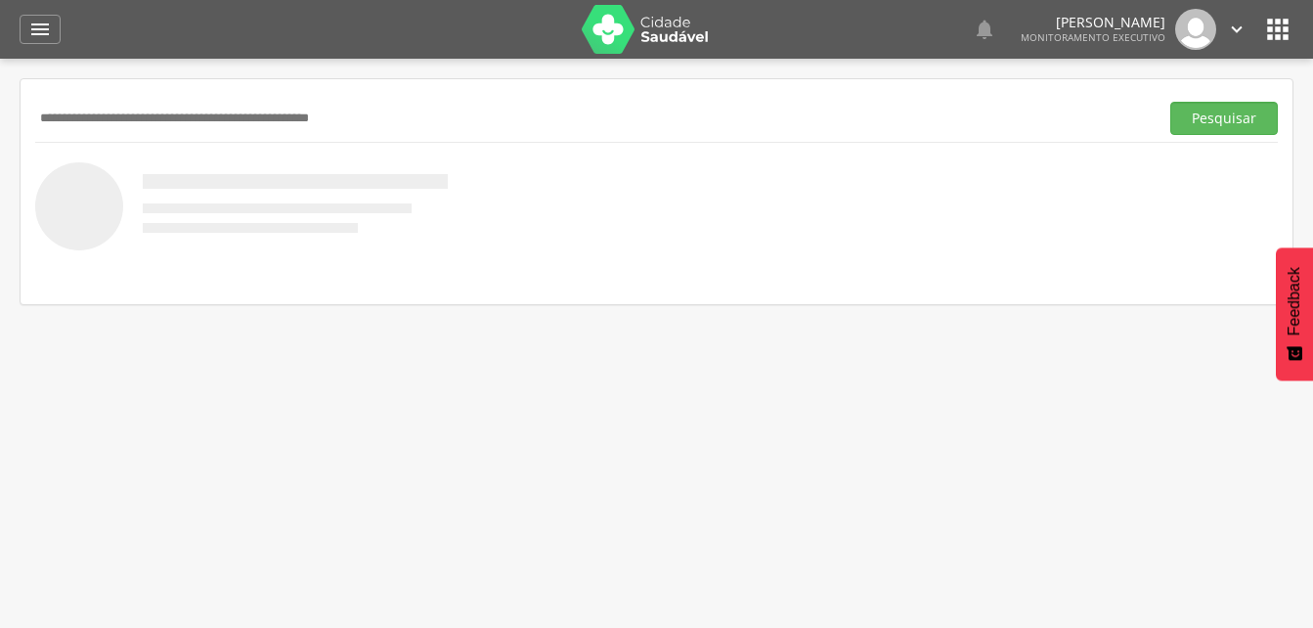
click at [62, 107] on input "text" at bounding box center [592, 118] width 1115 height 33
click at [1214, 117] on button "Pesquisar" at bounding box center [1224, 118] width 108 height 33
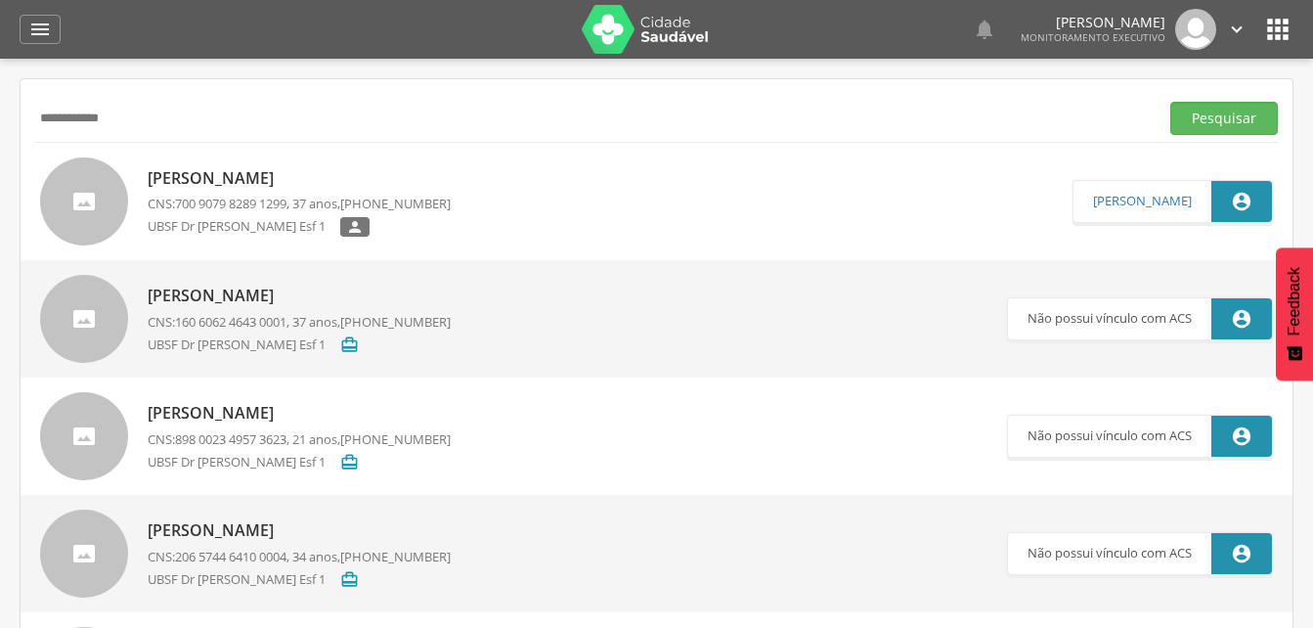
click at [290, 182] on p "[PERSON_NAME]" at bounding box center [299, 178] width 303 height 22
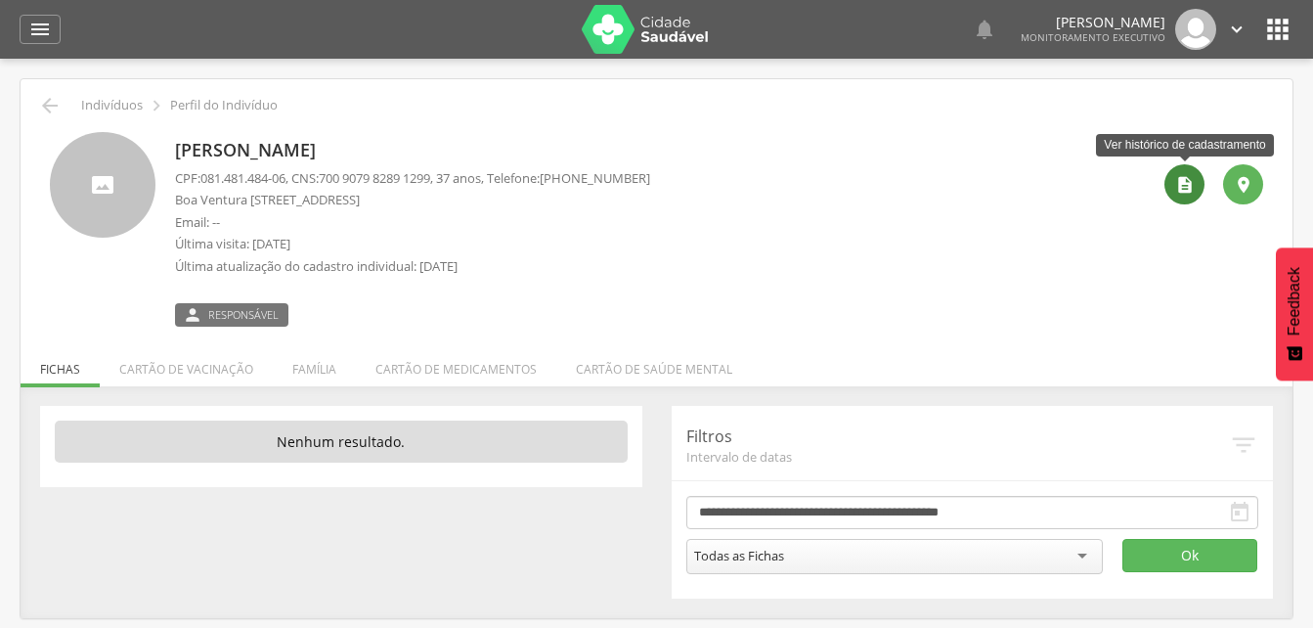
click at [1170, 192] on div "" at bounding box center [1184, 184] width 40 height 40
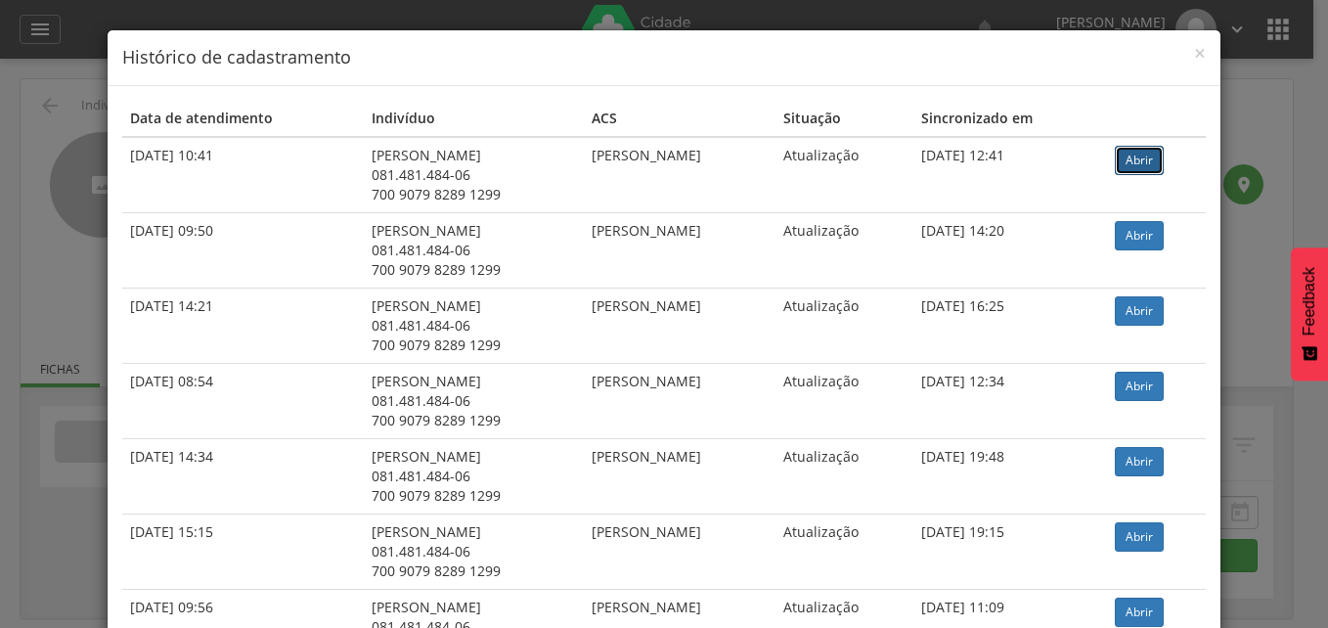
click at [1130, 163] on link "Abrir" at bounding box center [1138, 160] width 49 height 29
click at [1123, 236] on link "Abrir" at bounding box center [1138, 235] width 49 height 29
click at [1185, 53] on h4 "Histórico de cadastramento" at bounding box center [663, 57] width 1083 height 25
click at [1194, 50] on span "×" at bounding box center [1200, 52] width 12 height 27
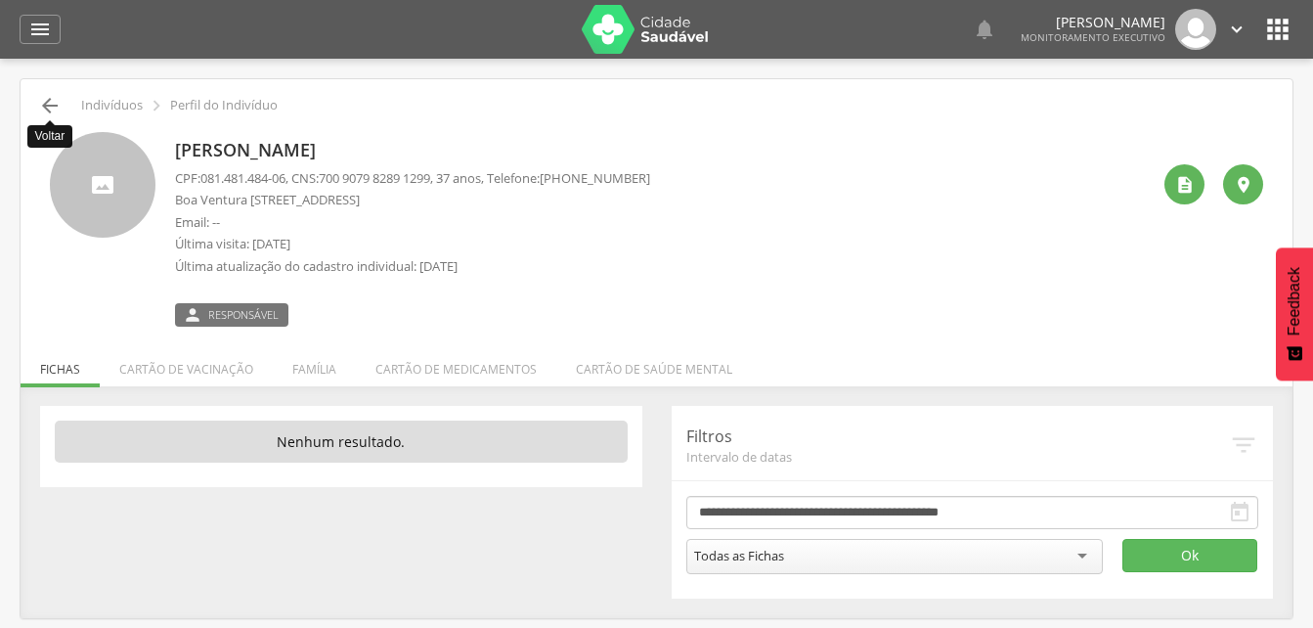
click at [47, 108] on icon "" at bounding box center [49, 105] width 23 height 23
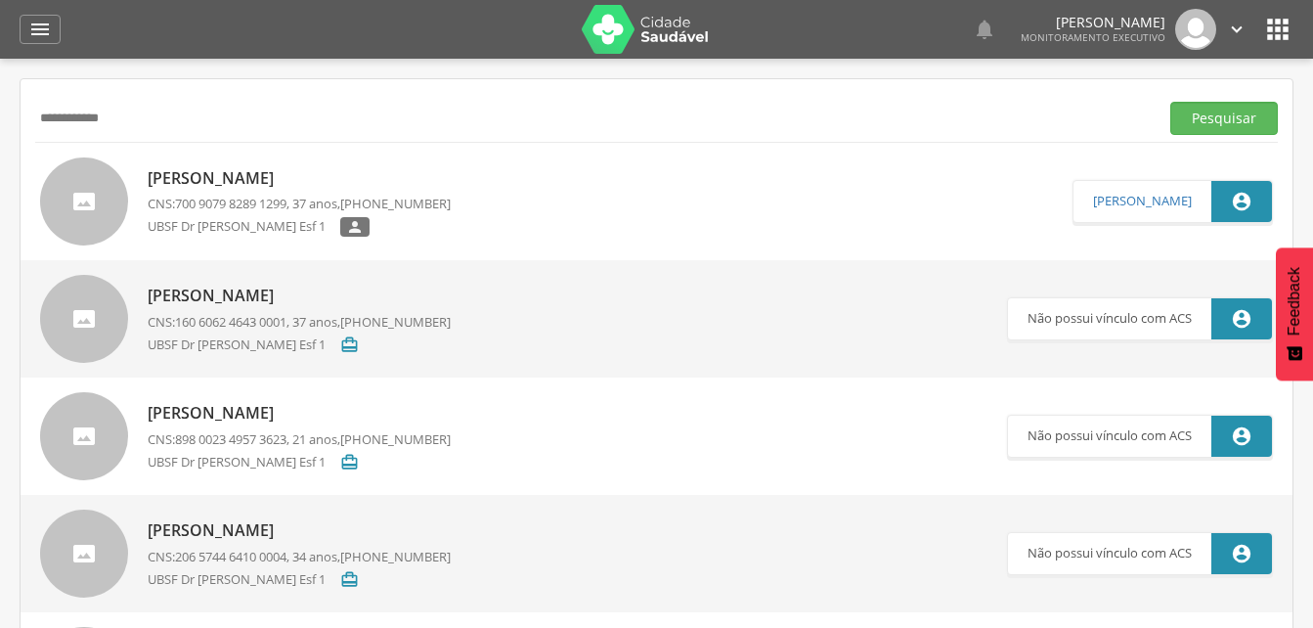
click at [148, 123] on input "**********" at bounding box center [592, 118] width 1115 height 33
type input "*"
type input "**********"
click at [1225, 112] on button "Pesquisar" at bounding box center [1224, 118] width 108 height 33
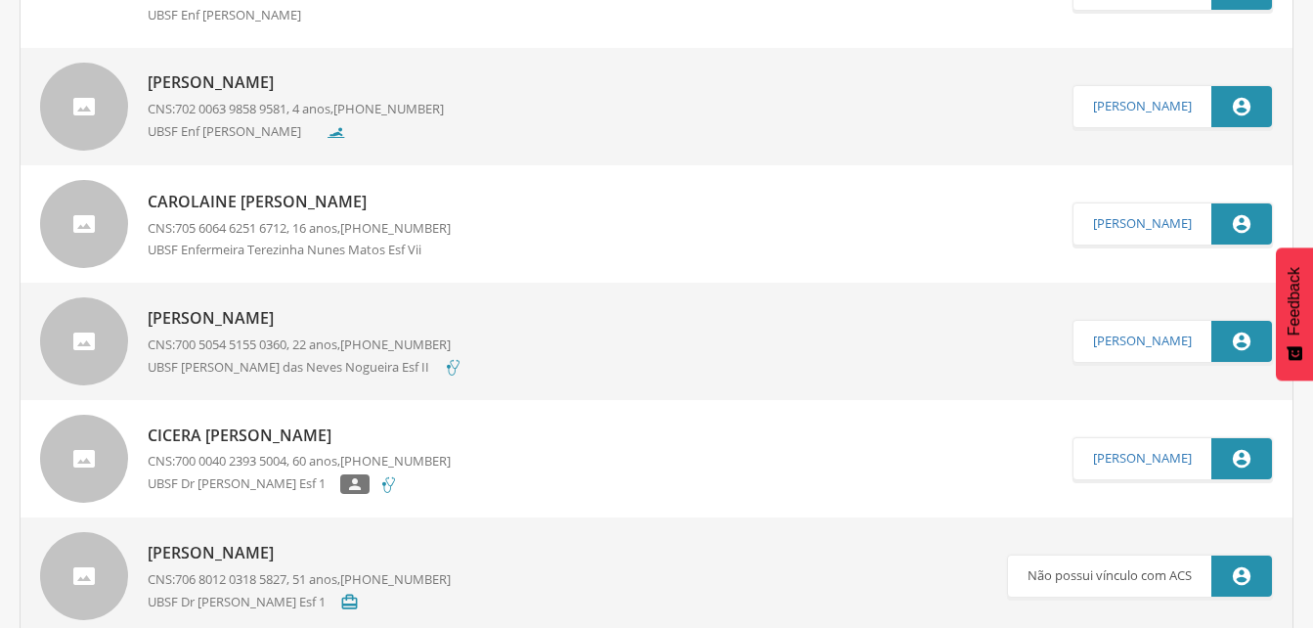
scroll to position [489, 0]
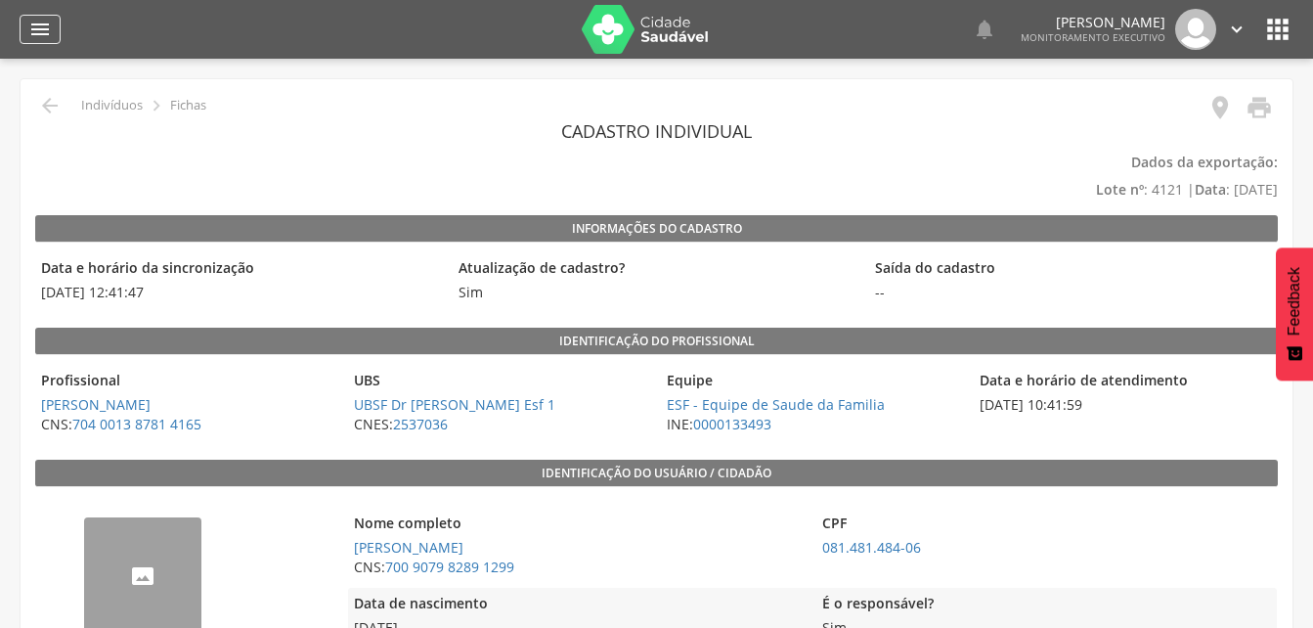
click at [45, 26] on icon "" at bounding box center [39, 29] width 23 height 23
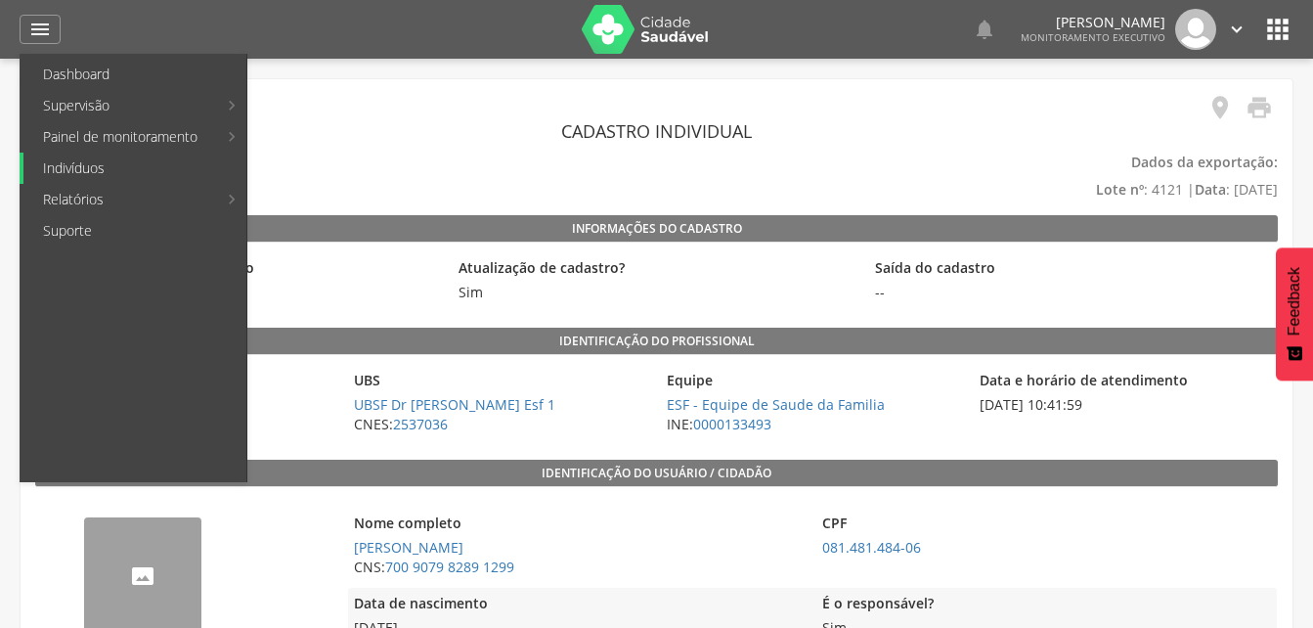
click at [76, 169] on link "Indivíduos" at bounding box center [134, 167] width 223 height 31
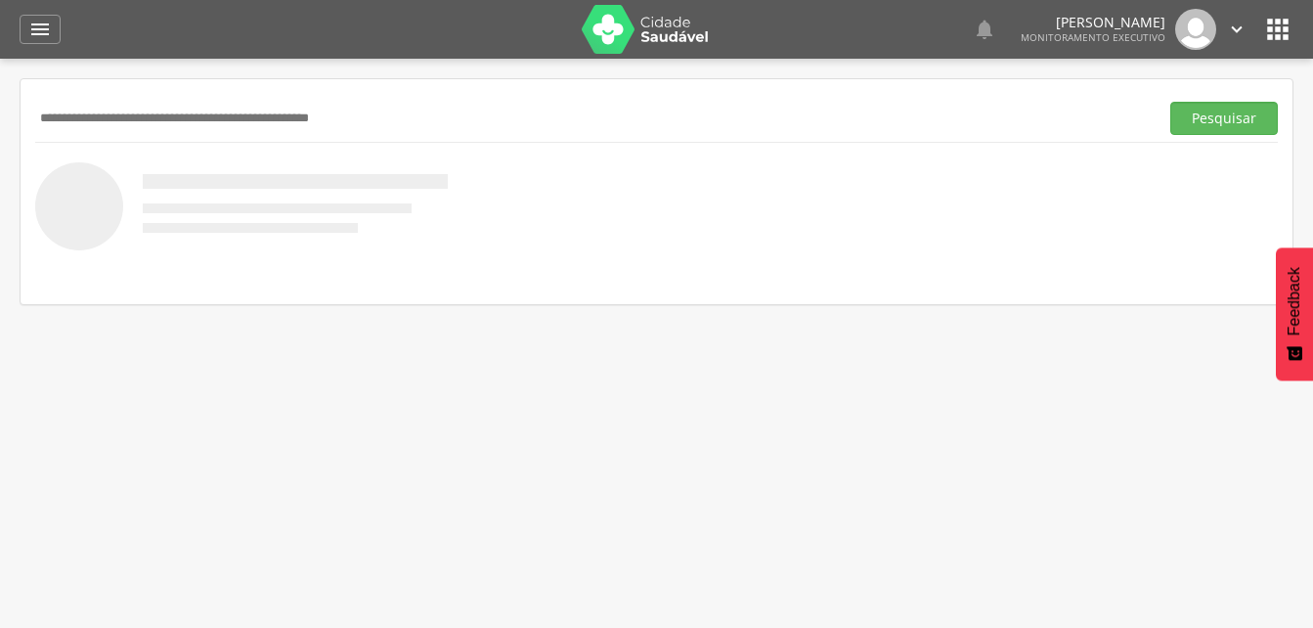
click at [115, 121] on input "text" at bounding box center [592, 118] width 1115 height 33
type input "**********"
click at [1220, 119] on button "Pesquisar" at bounding box center [1224, 118] width 108 height 33
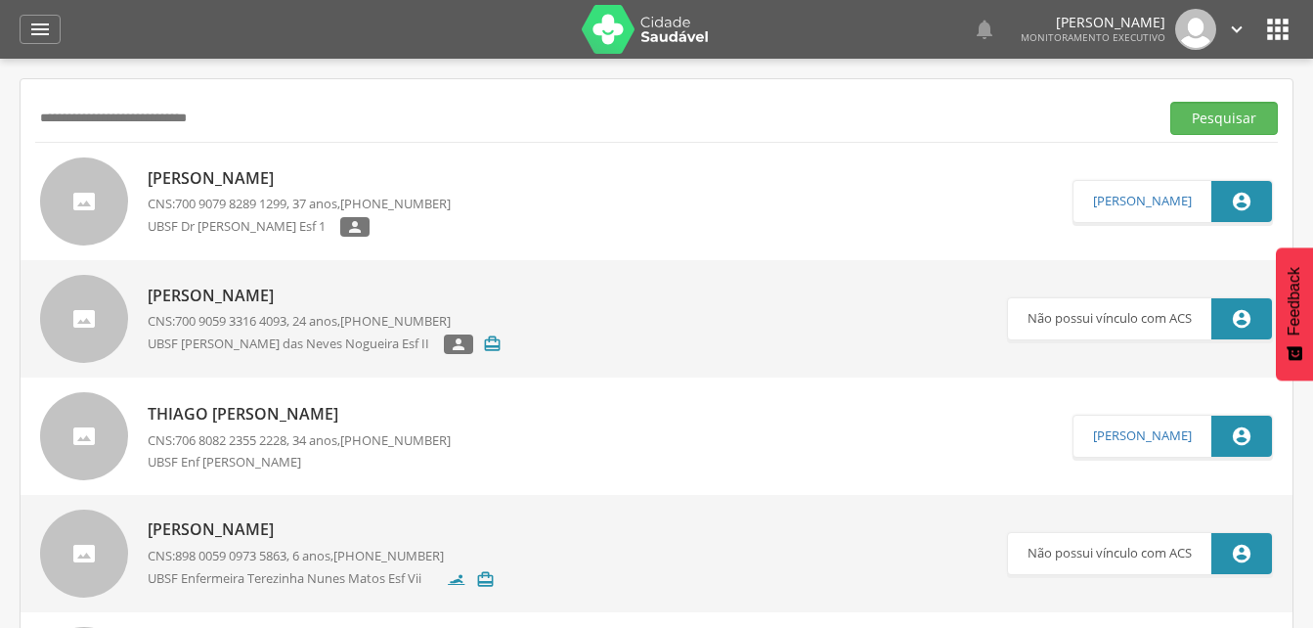
click at [349, 418] on p "Thiago Felipe dos Santos Araujo" at bounding box center [299, 414] width 303 height 22
type input "**********"
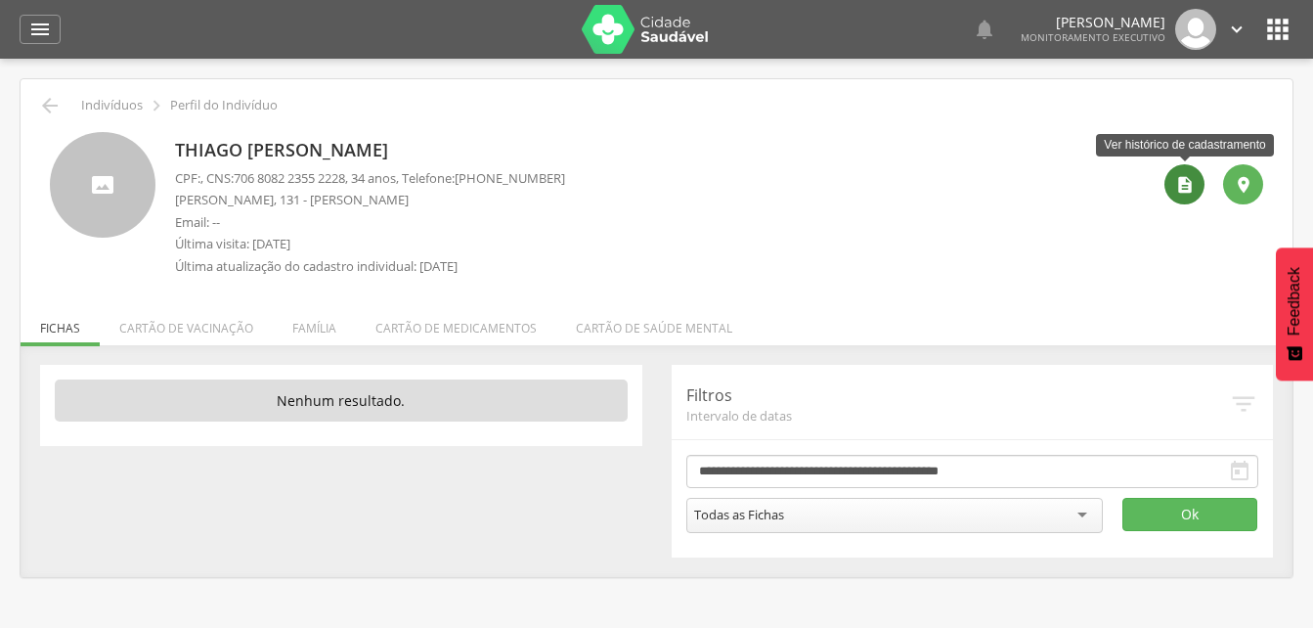
click at [1175, 184] on icon "" at bounding box center [1185, 185] width 20 height 20
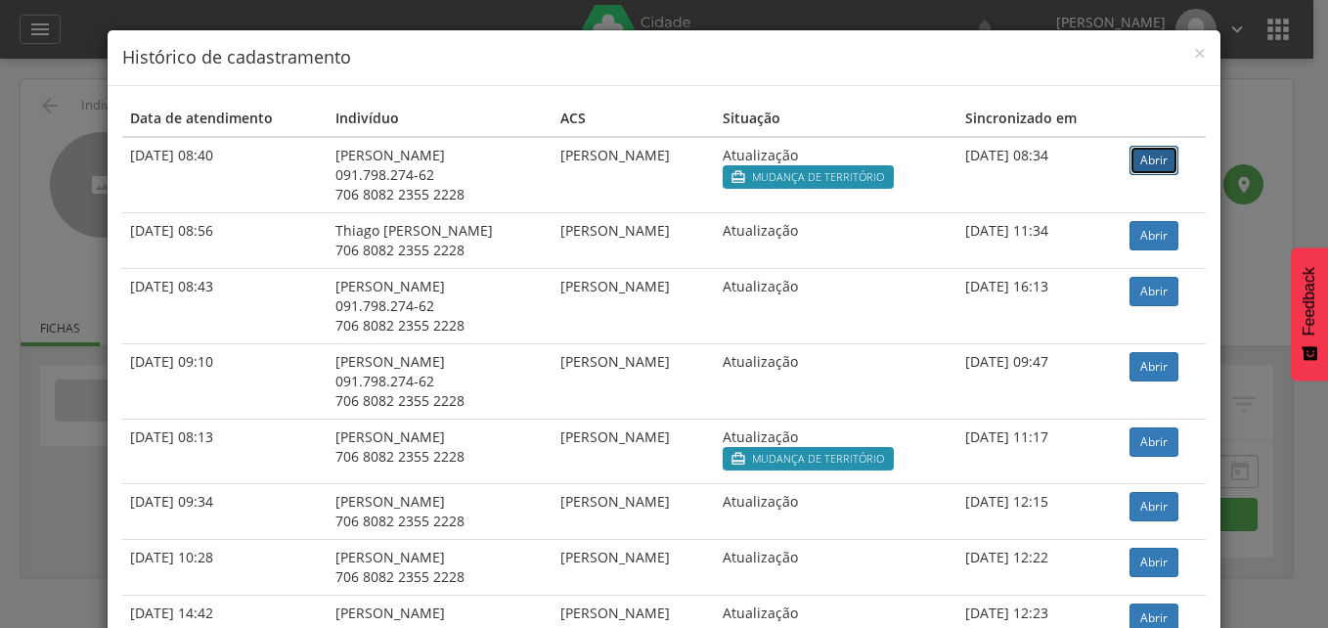
click at [1154, 160] on link "Abrir" at bounding box center [1153, 160] width 49 height 29
